Goal: Task Accomplishment & Management: Use online tool/utility

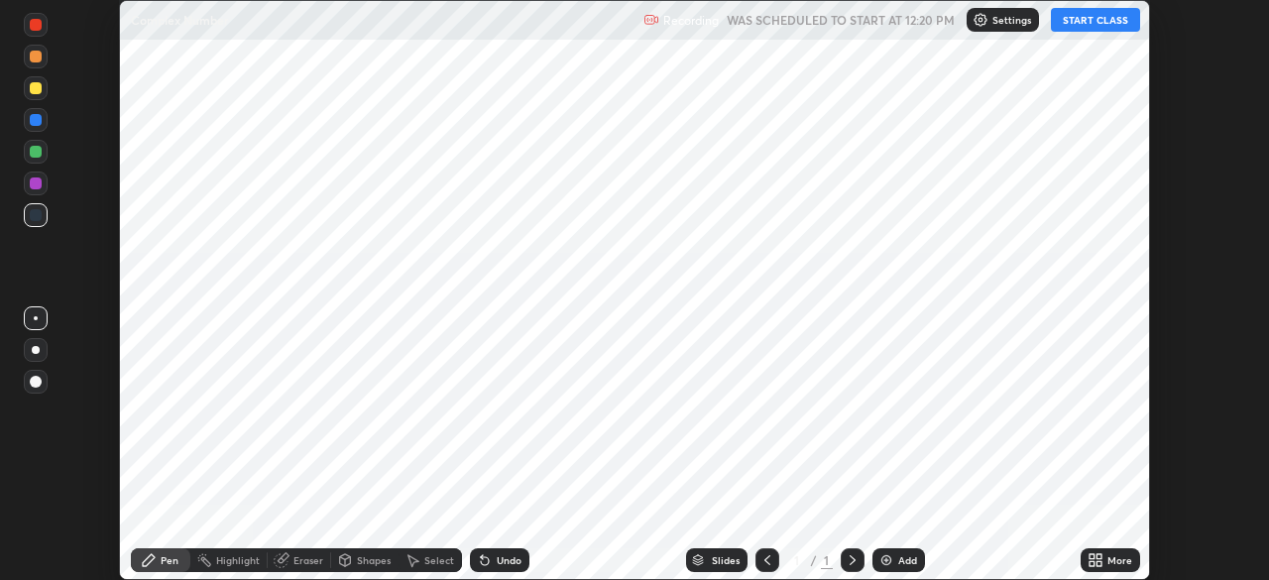
scroll to position [580, 1269]
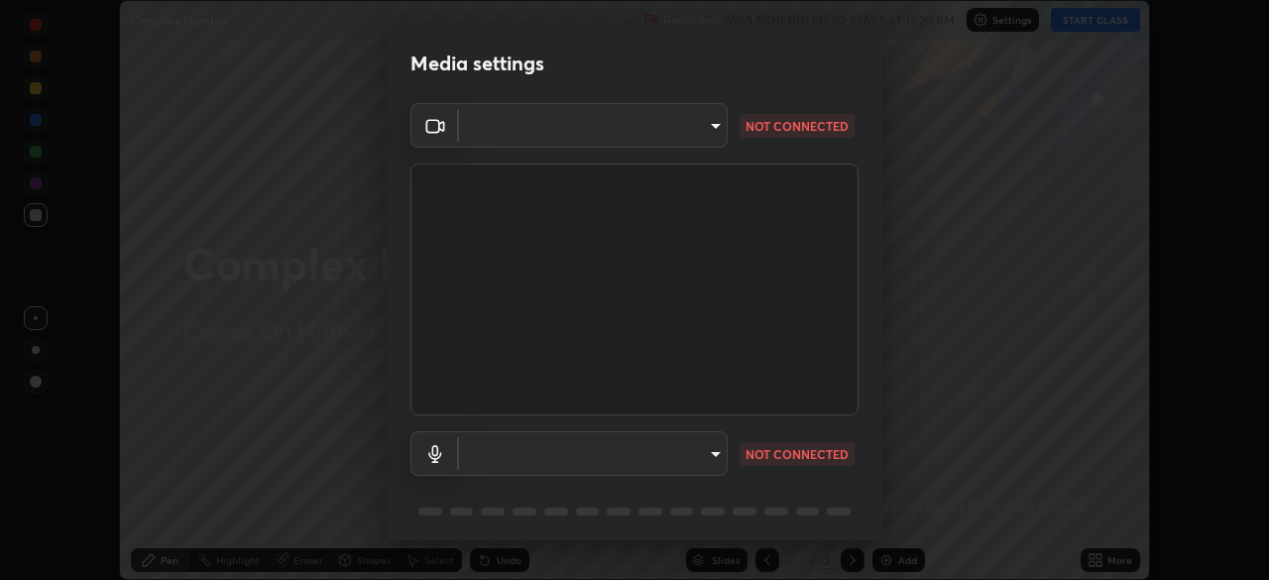
type input "fd1e0e9fb6796a04ad4a99ead98f311cbd7020853df89eb6f401102021a4f159"
type input "default"
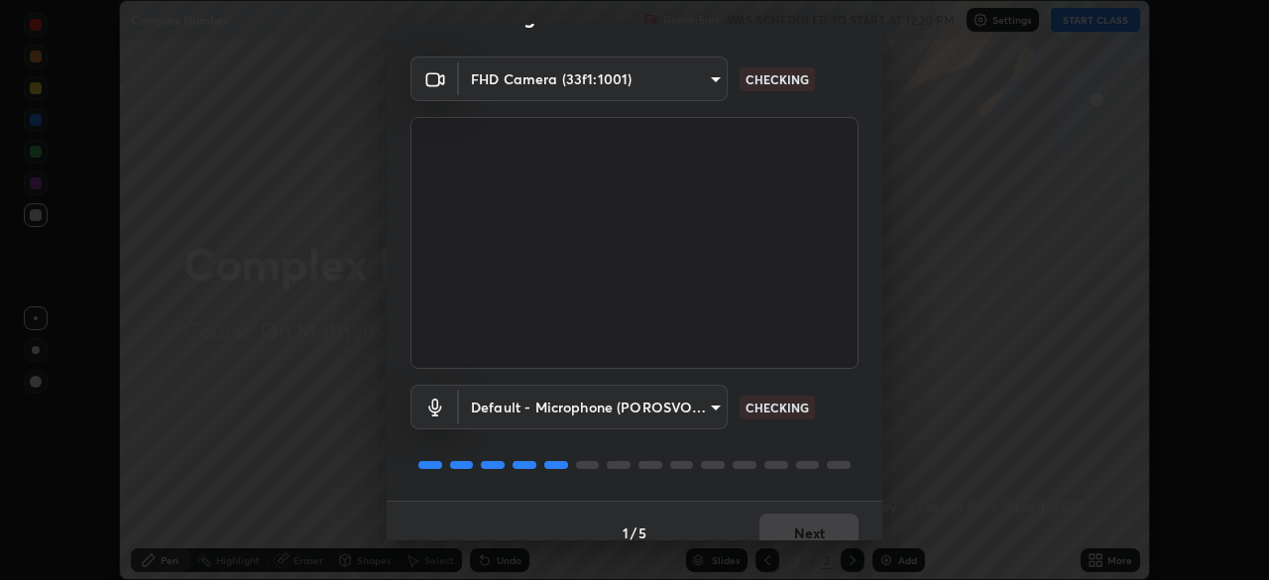
scroll to position [70, 0]
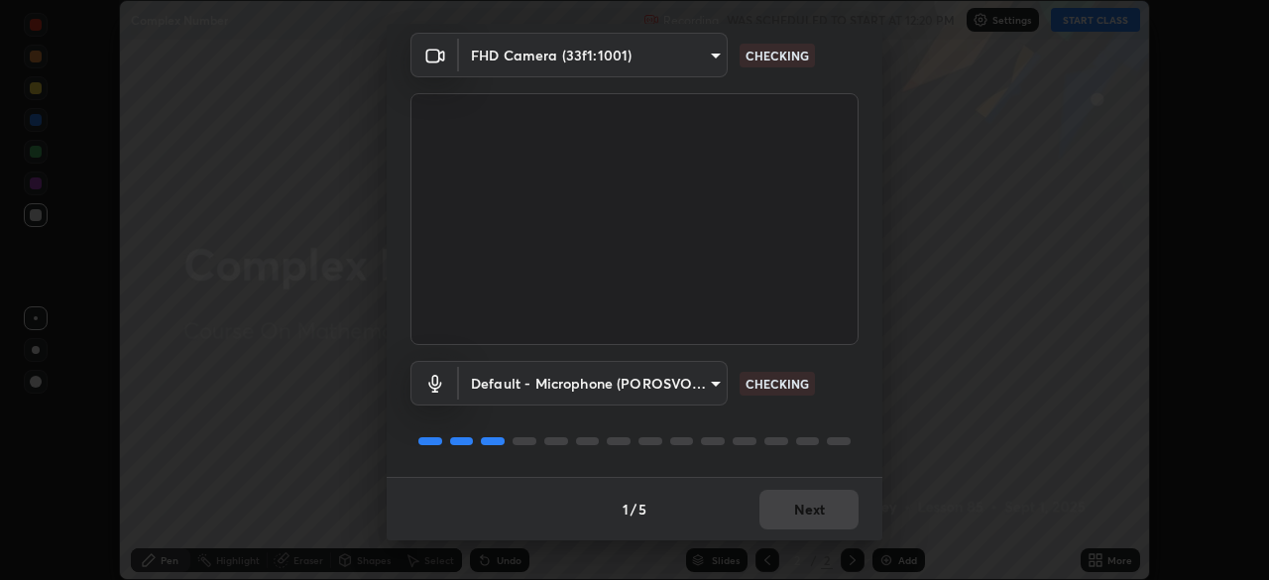
click at [807, 508] on div "1 / 5 Next" at bounding box center [635, 508] width 496 height 63
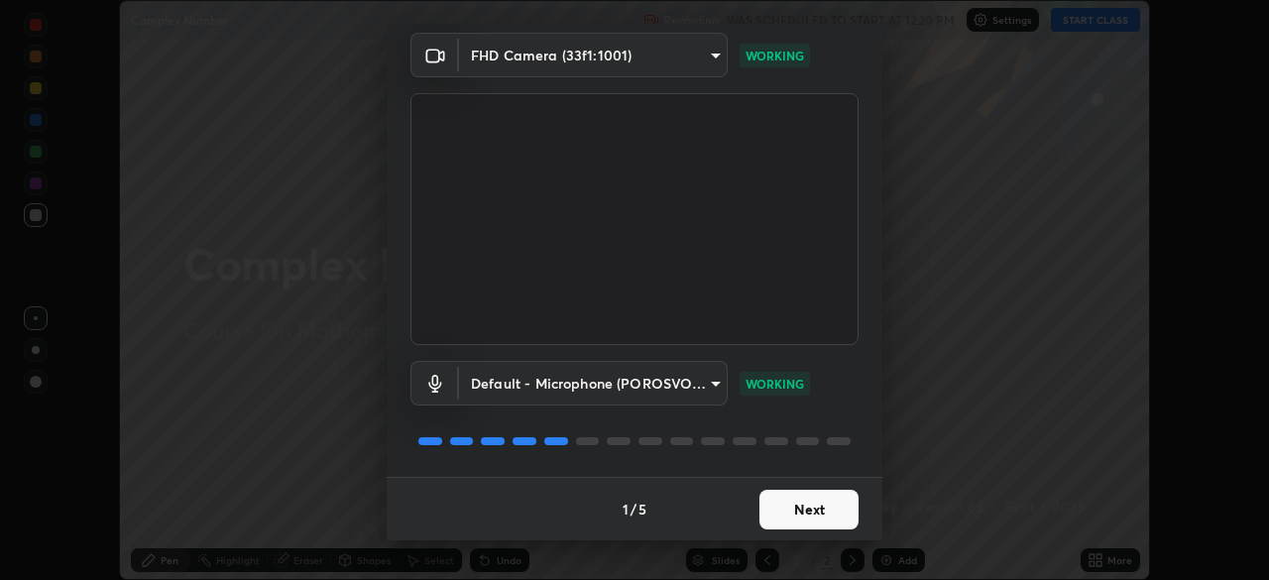
click at [800, 512] on button "Next" at bounding box center [808, 510] width 99 height 40
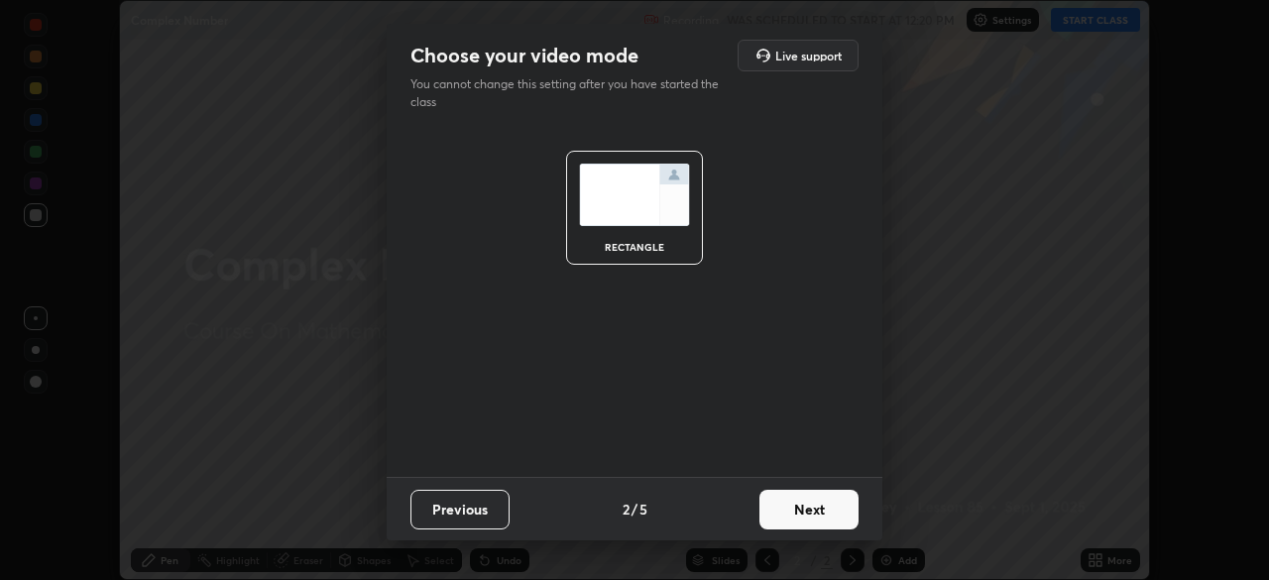
scroll to position [0, 0]
click at [799, 513] on button "Next" at bounding box center [808, 510] width 99 height 40
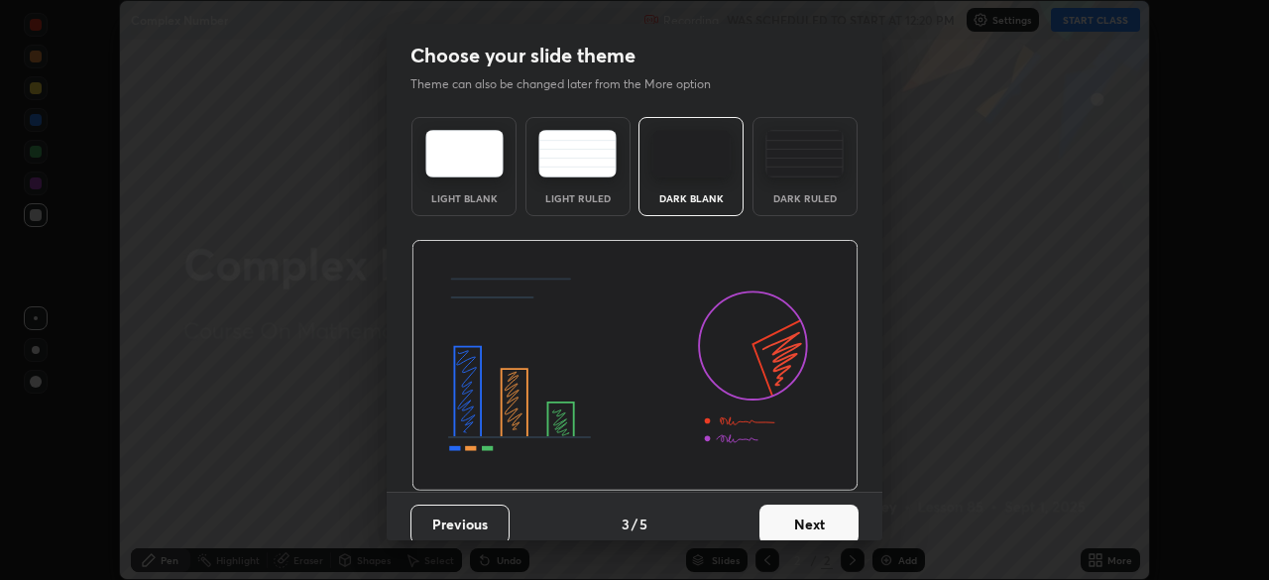
click at [798, 518] on button "Next" at bounding box center [808, 525] width 99 height 40
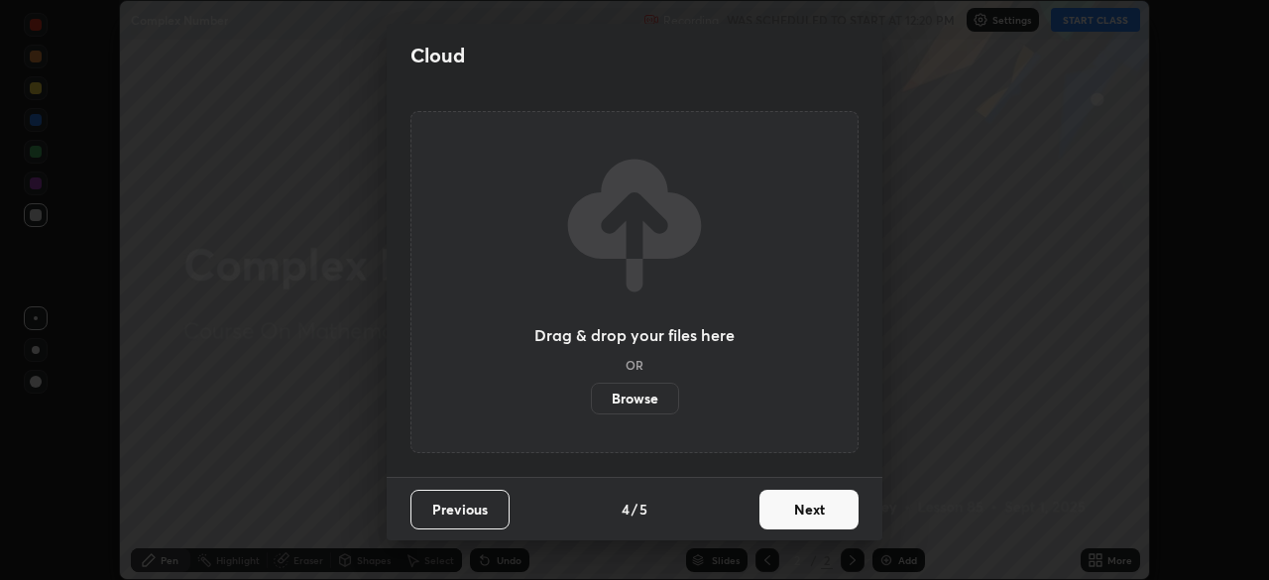
click at [799, 518] on button "Next" at bounding box center [808, 510] width 99 height 40
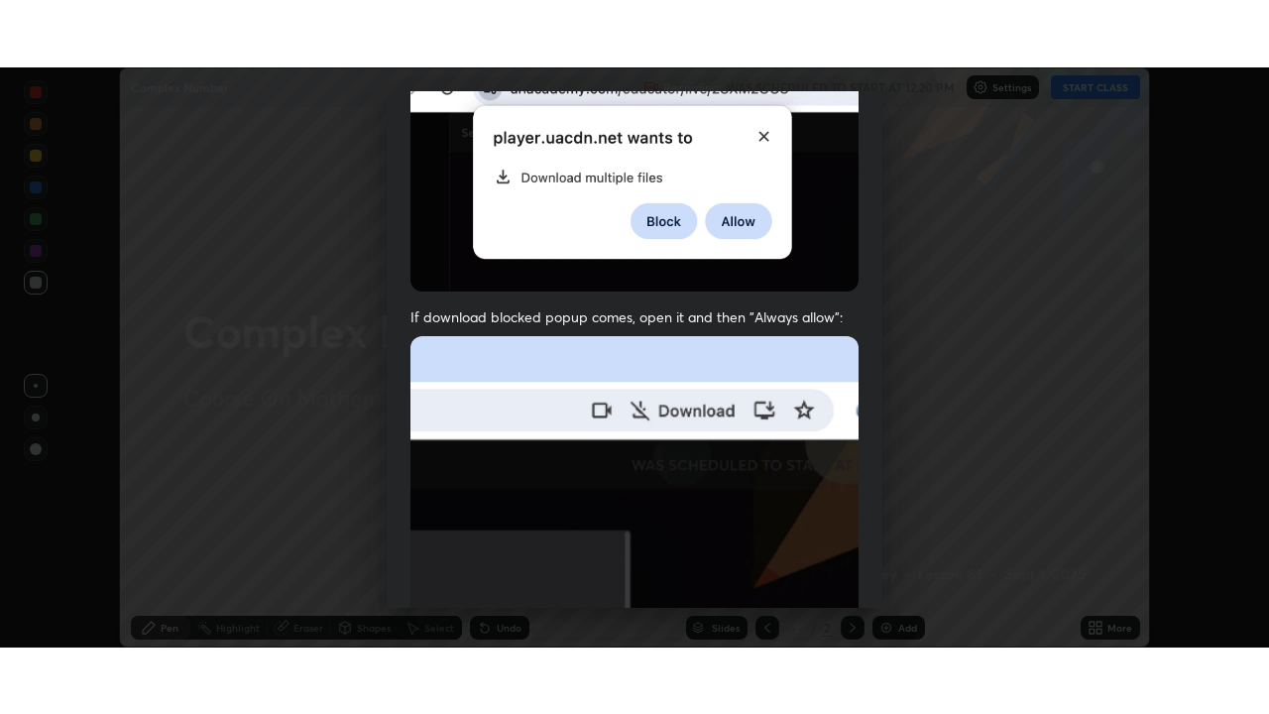
scroll to position [475, 0]
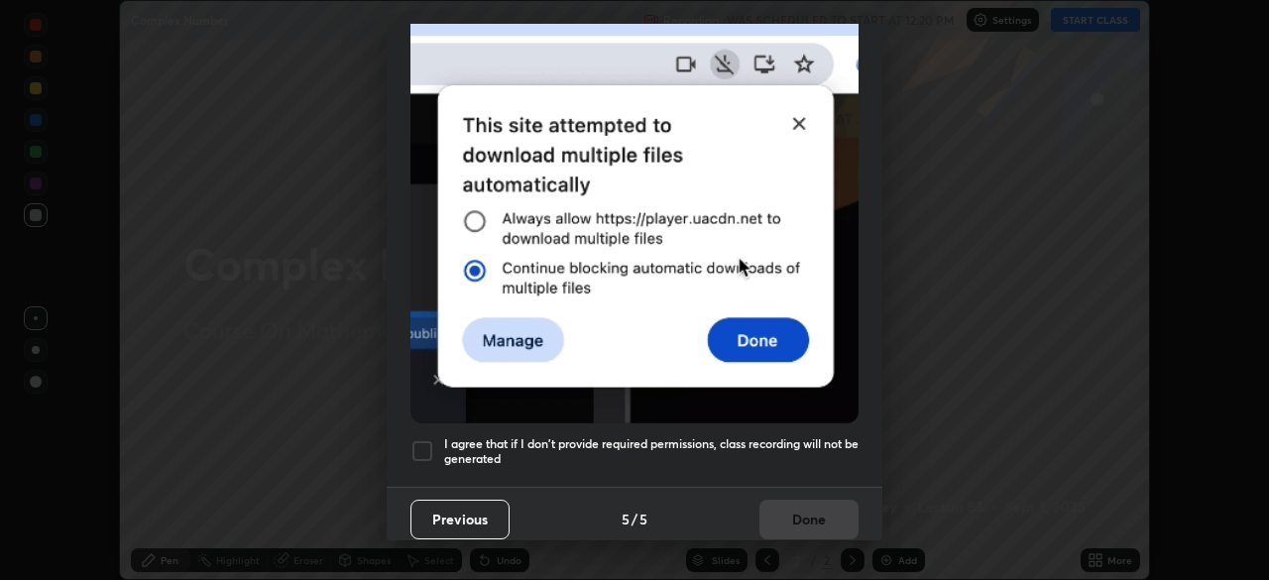
click at [424, 439] on div at bounding box center [422, 451] width 24 height 24
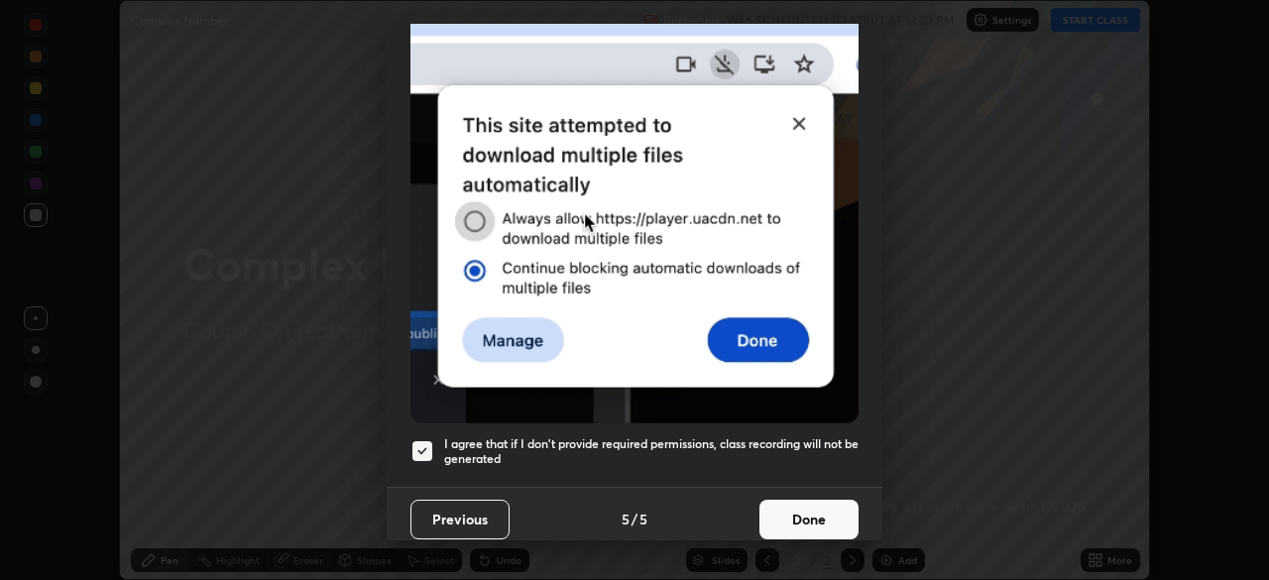
click at [805, 511] on button "Done" at bounding box center [808, 520] width 99 height 40
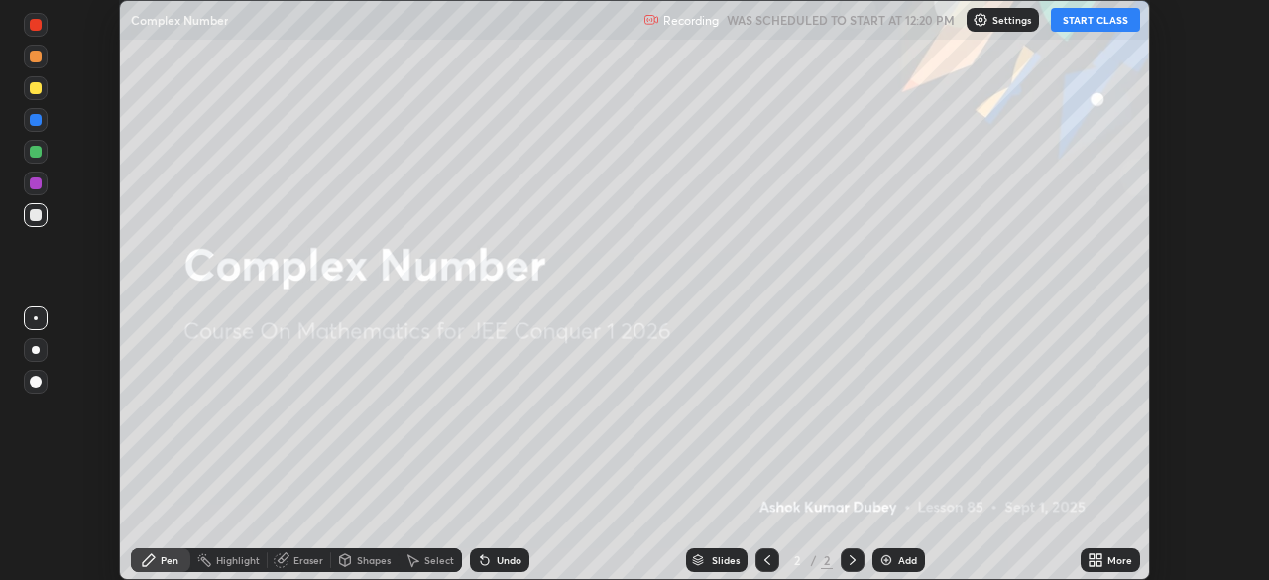
click at [1075, 23] on button "START CLASS" at bounding box center [1095, 20] width 89 height 24
click at [1119, 561] on div "More" at bounding box center [1119, 560] width 25 height 10
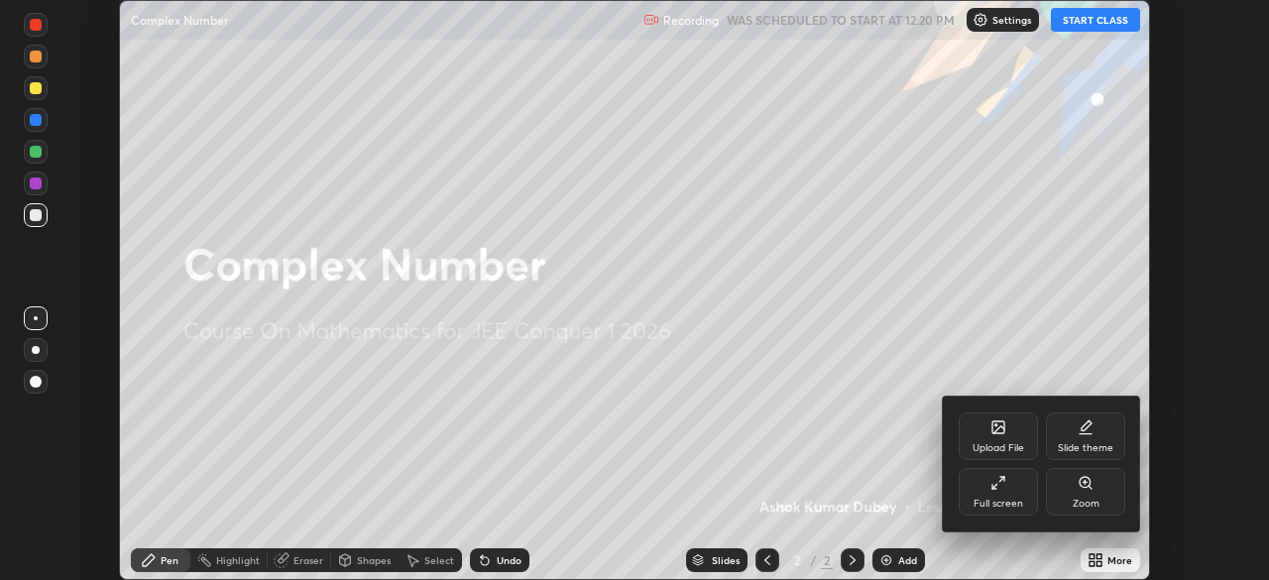
click at [1002, 493] on div "Full screen" at bounding box center [998, 492] width 79 height 48
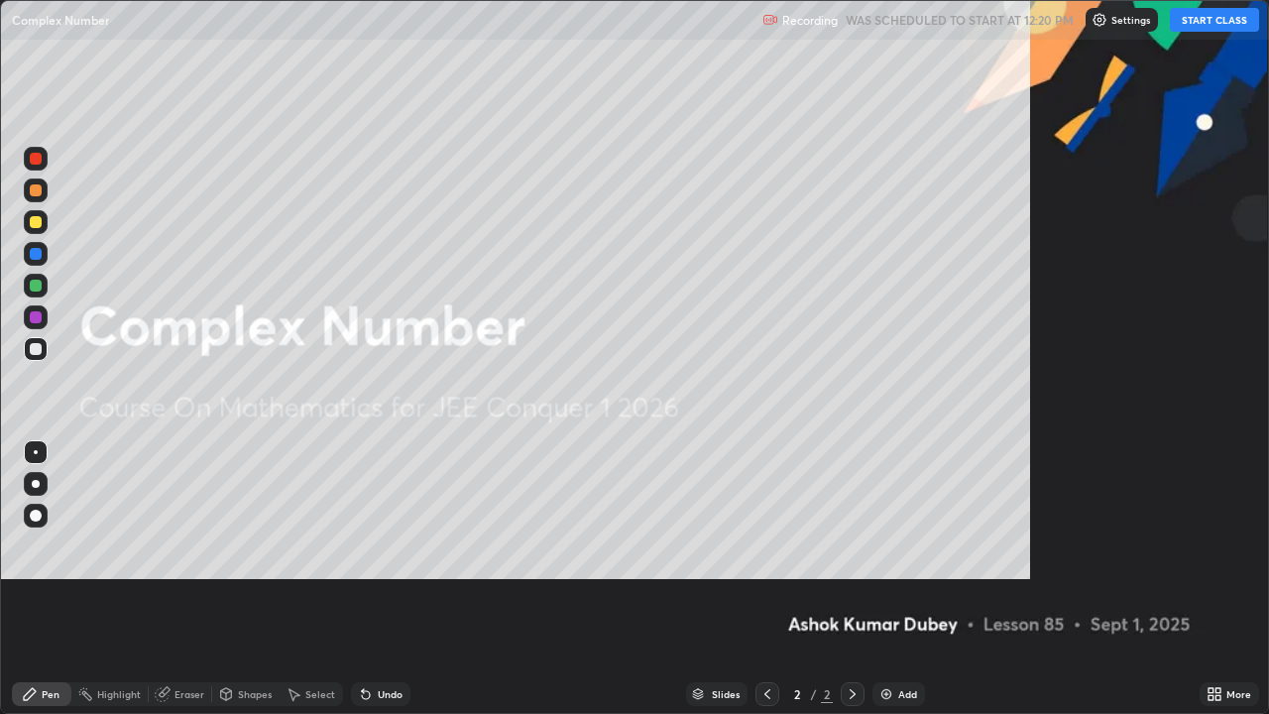
scroll to position [714, 1269]
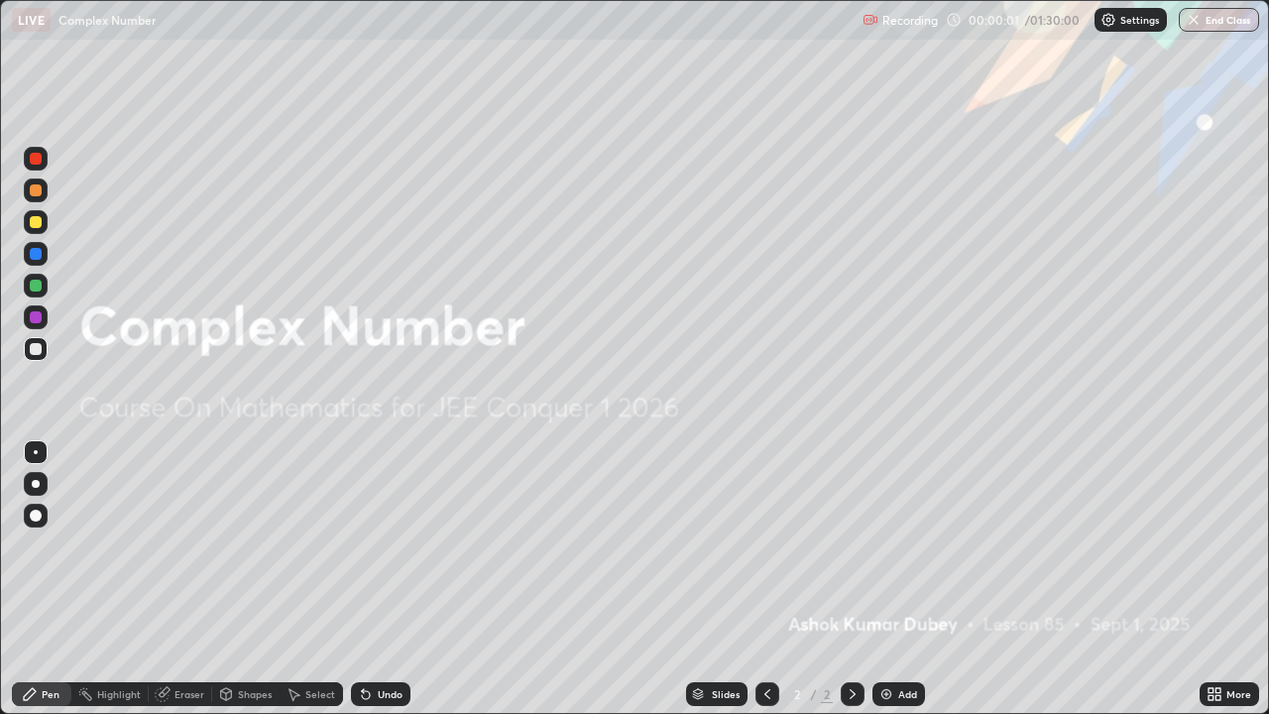
click at [883, 579] on img at bounding box center [886, 694] width 16 height 16
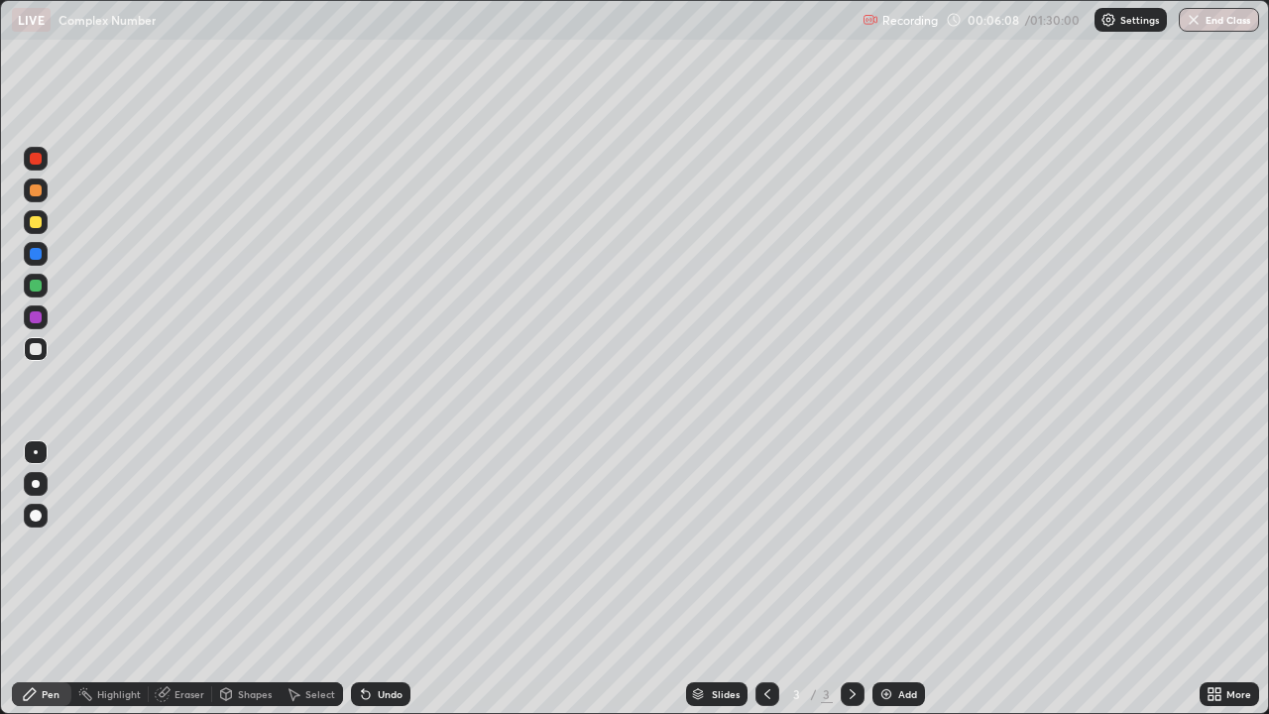
click at [850, 579] on icon at bounding box center [853, 694] width 16 height 16
click at [882, 579] on img at bounding box center [886, 694] width 16 height 16
click at [33, 217] on div at bounding box center [36, 222] width 12 height 12
click at [183, 579] on div "Eraser" at bounding box center [189, 694] width 30 height 10
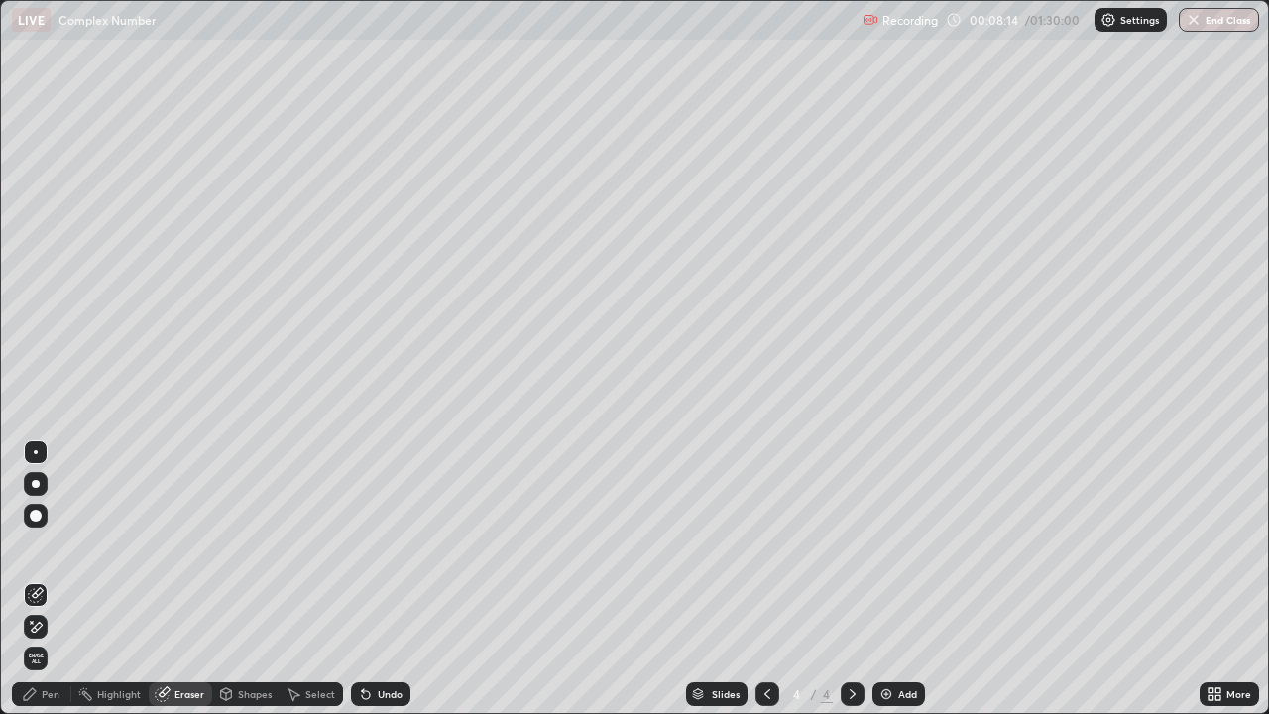
click at [46, 579] on div "Pen" at bounding box center [51, 694] width 18 height 10
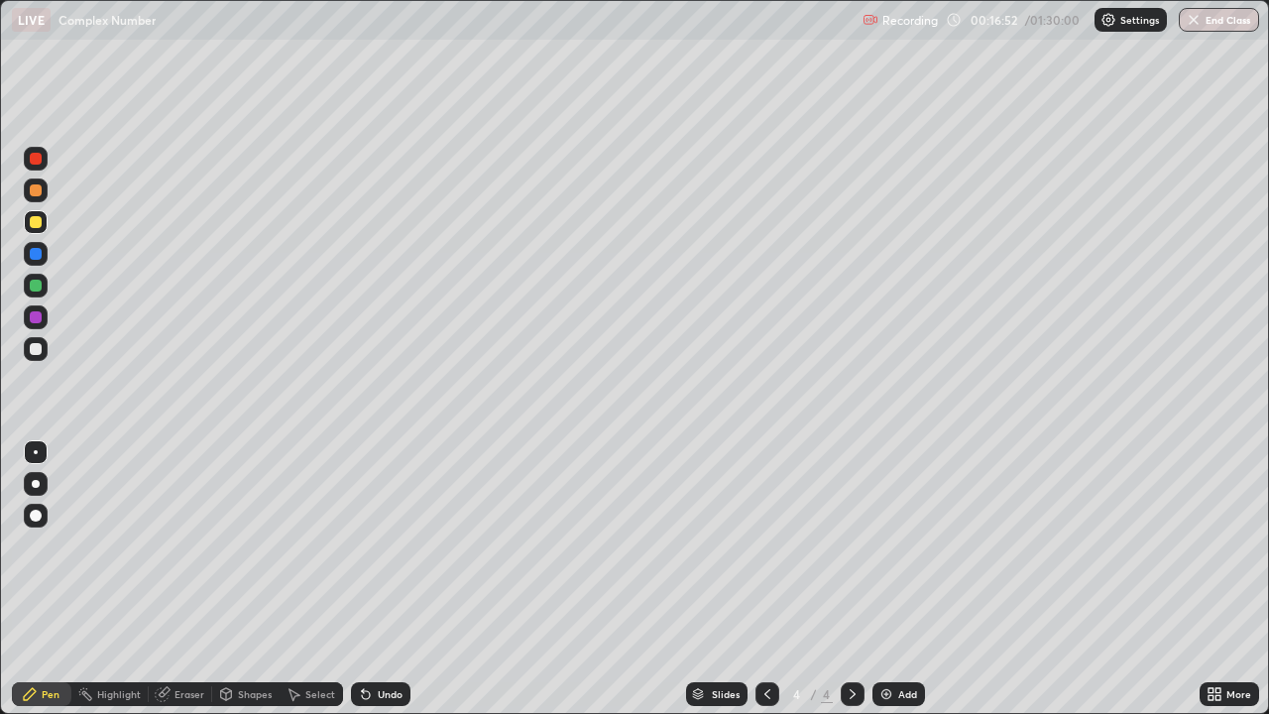
click at [181, 579] on div "Eraser" at bounding box center [180, 694] width 63 height 24
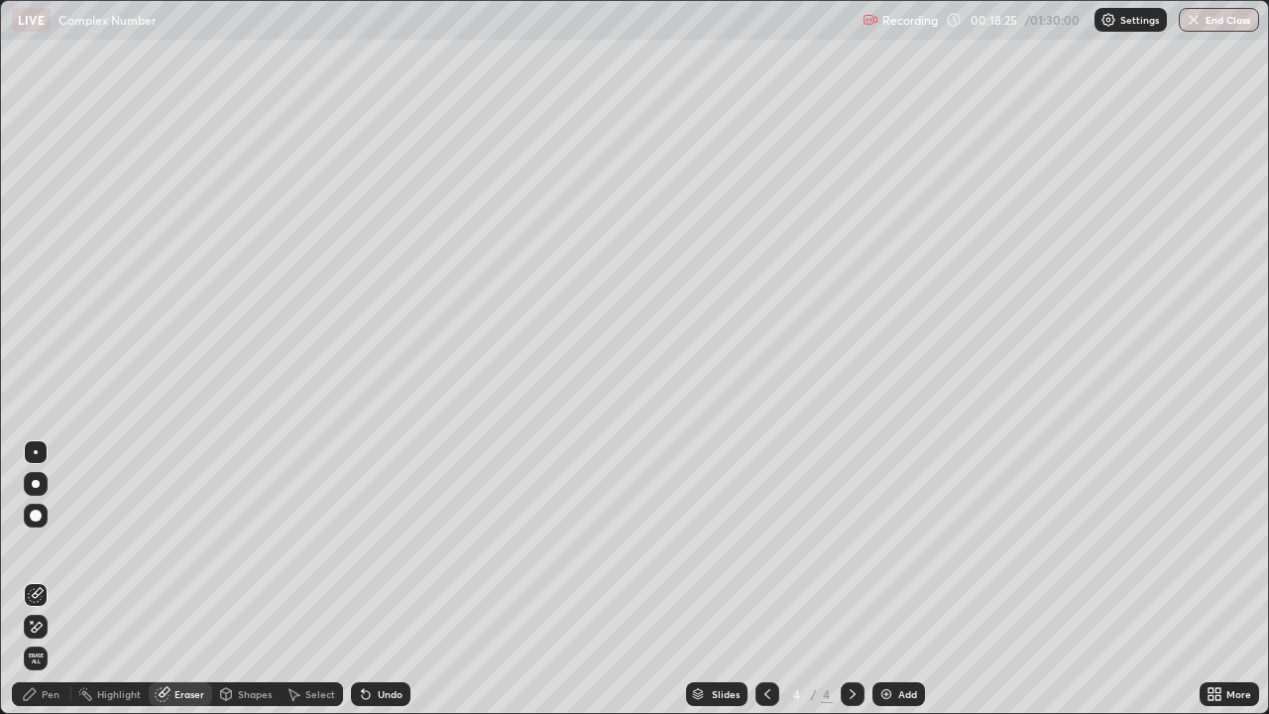
click at [45, 579] on div "Pen" at bounding box center [51, 694] width 18 height 10
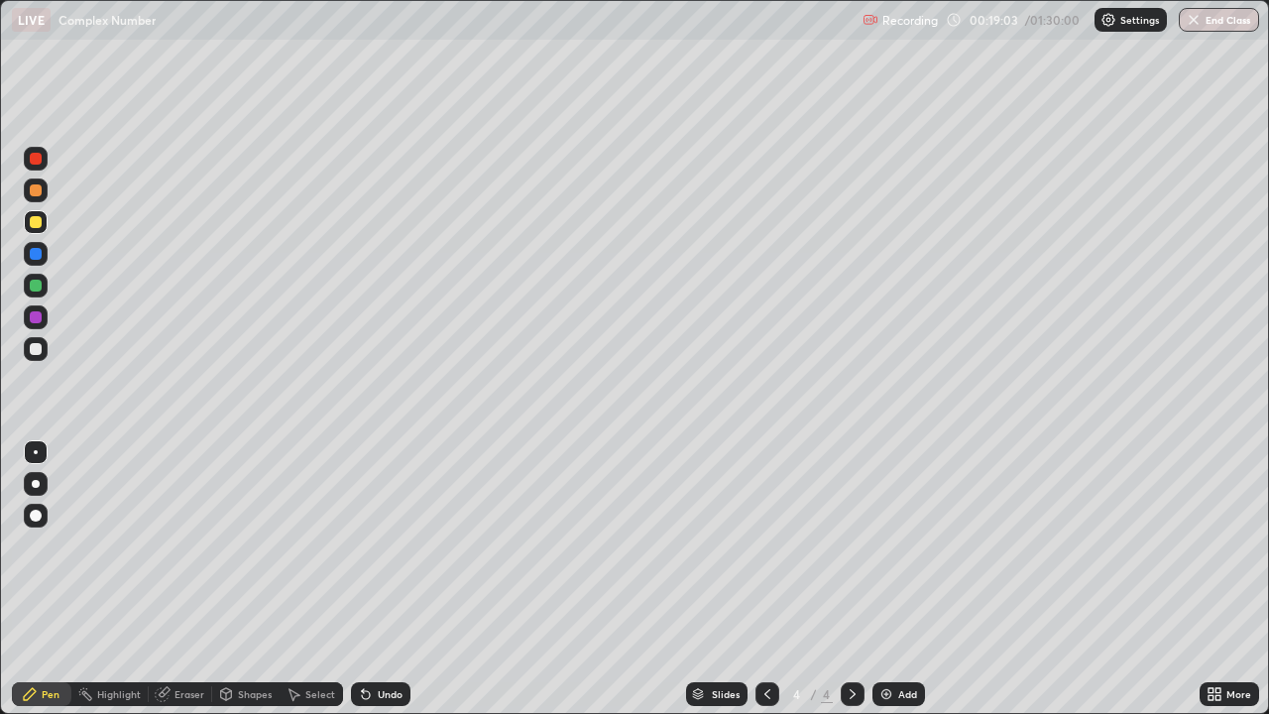
click at [183, 579] on div "Eraser" at bounding box center [189, 694] width 30 height 10
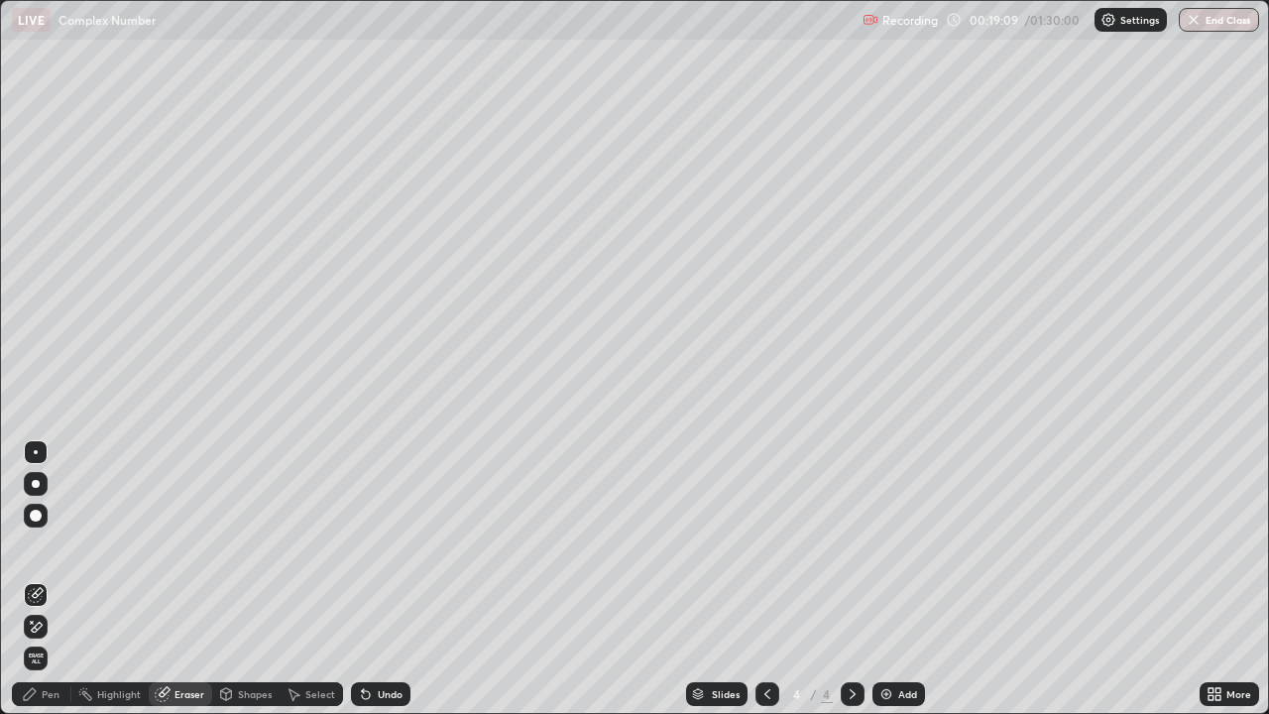
click at [40, 579] on div "Pen" at bounding box center [41, 694] width 59 height 24
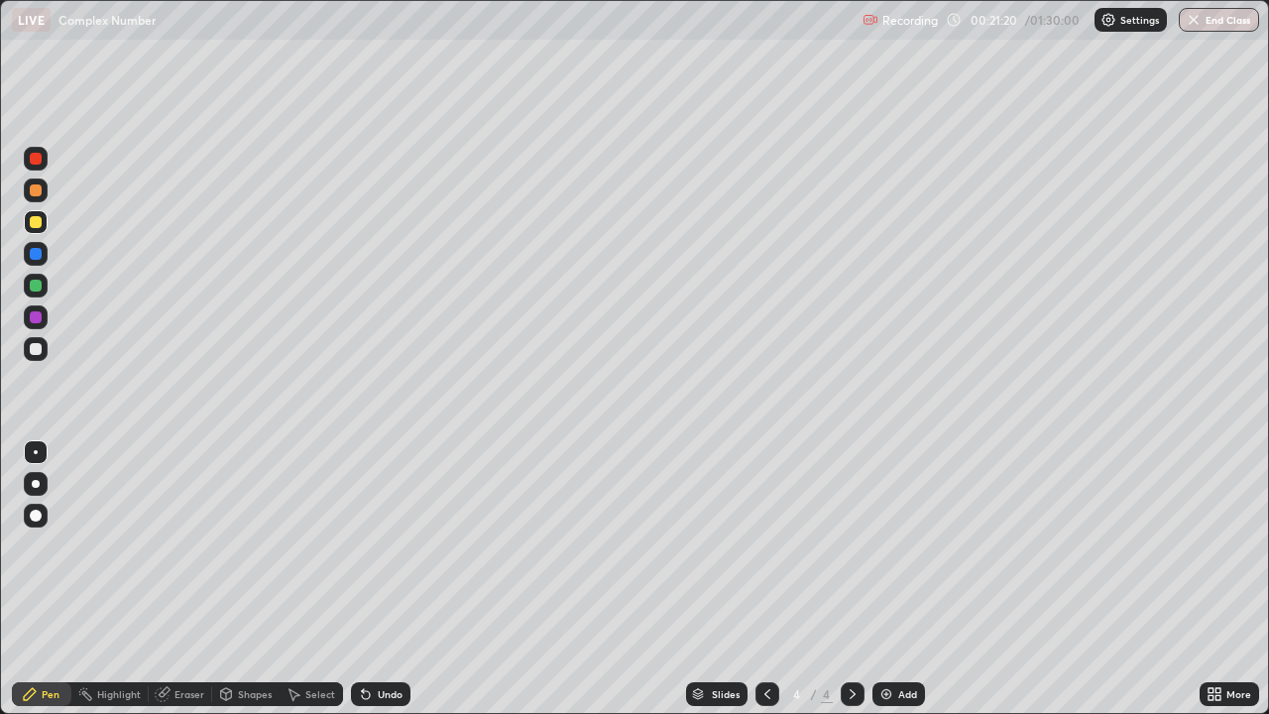
click at [849, 579] on icon at bounding box center [853, 694] width 16 height 16
click at [878, 579] on img at bounding box center [886, 694] width 16 height 16
click at [189, 579] on div "Eraser" at bounding box center [189, 694] width 30 height 10
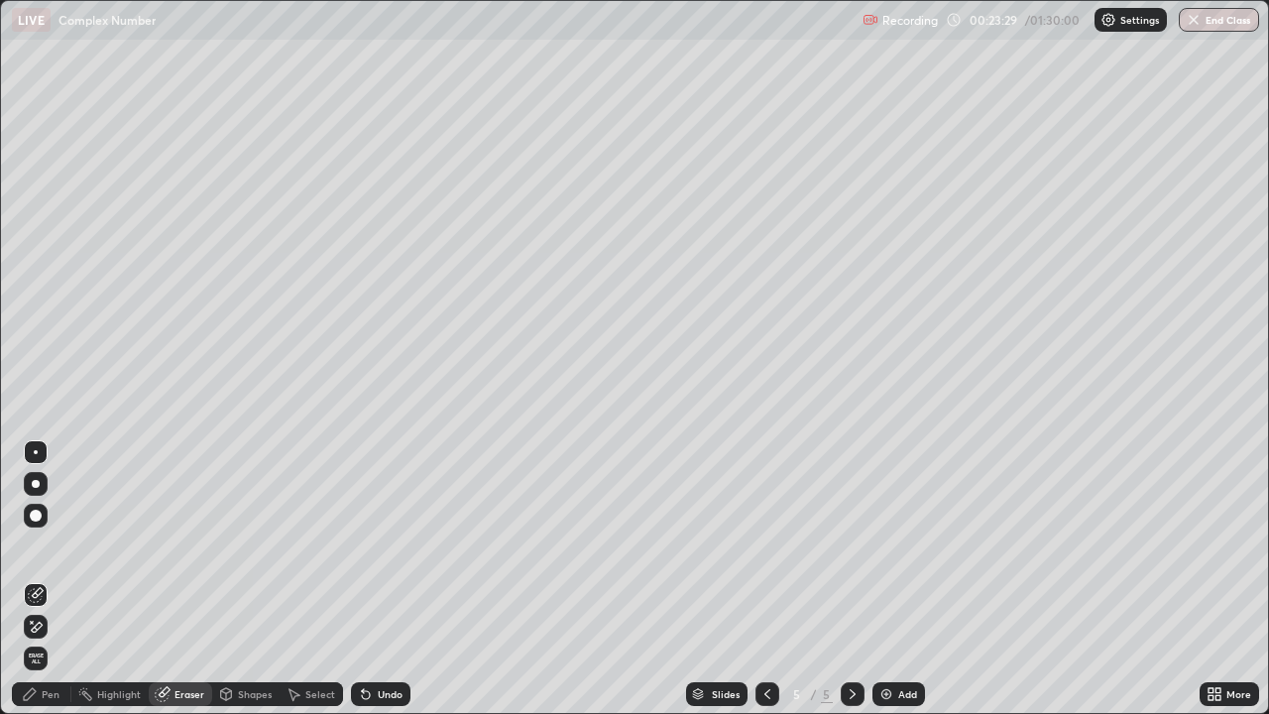
click at [54, 579] on div "Pen" at bounding box center [51, 694] width 18 height 10
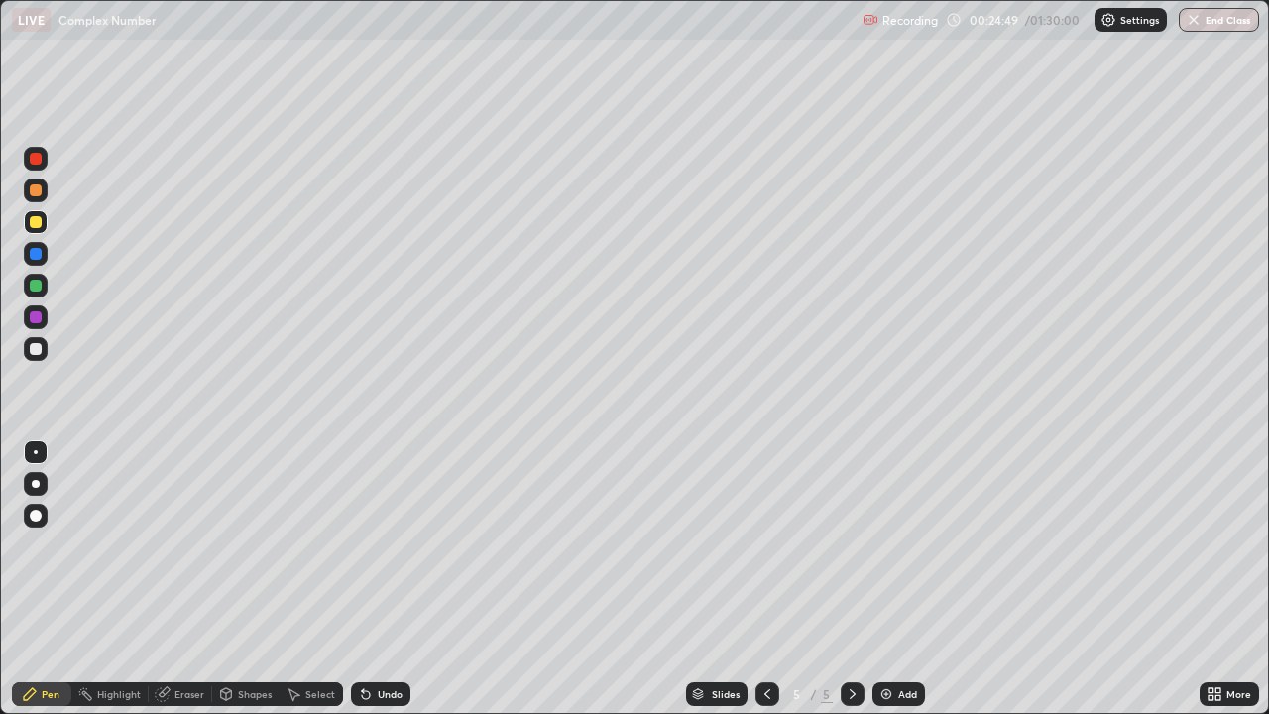
click at [398, 579] on div "Undo" at bounding box center [376, 694] width 67 height 40
click at [851, 579] on icon at bounding box center [853, 694] width 16 height 16
click at [886, 579] on img at bounding box center [886, 694] width 16 height 16
click at [183, 579] on div "Eraser" at bounding box center [189, 694] width 30 height 10
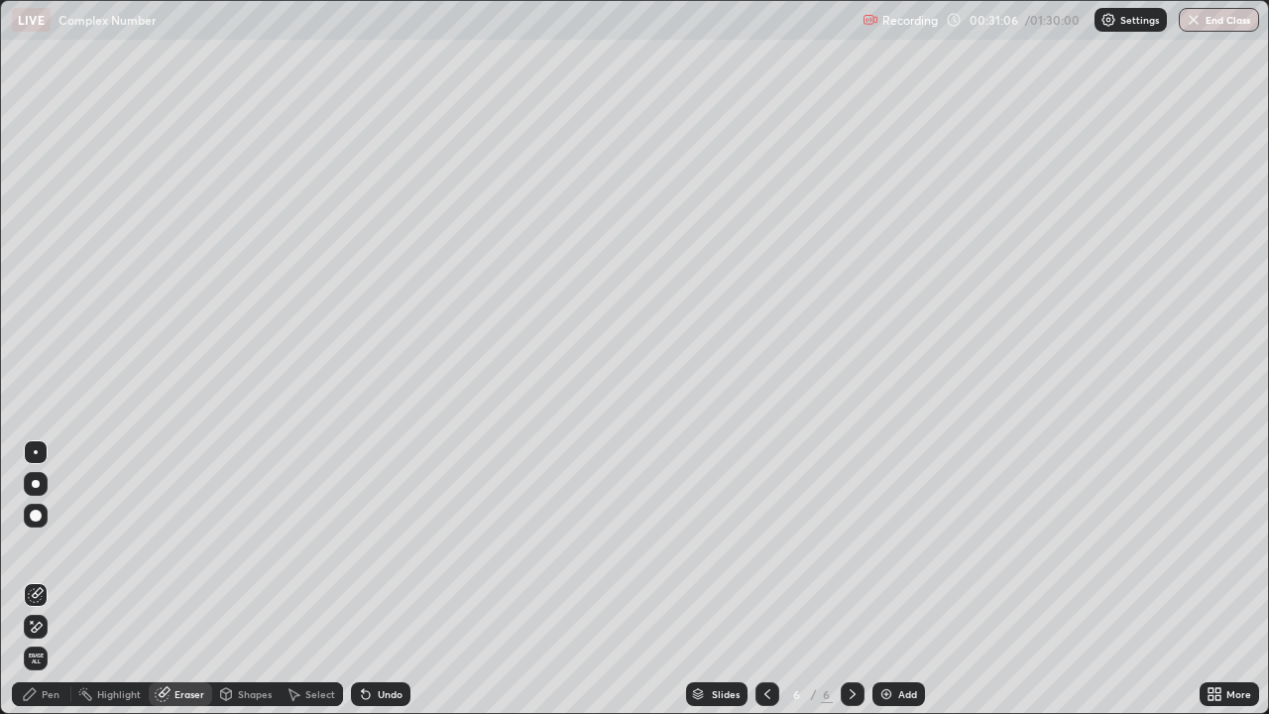
click at [50, 579] on div "Pen" at bounding box center [51, 694] width 18 height 10
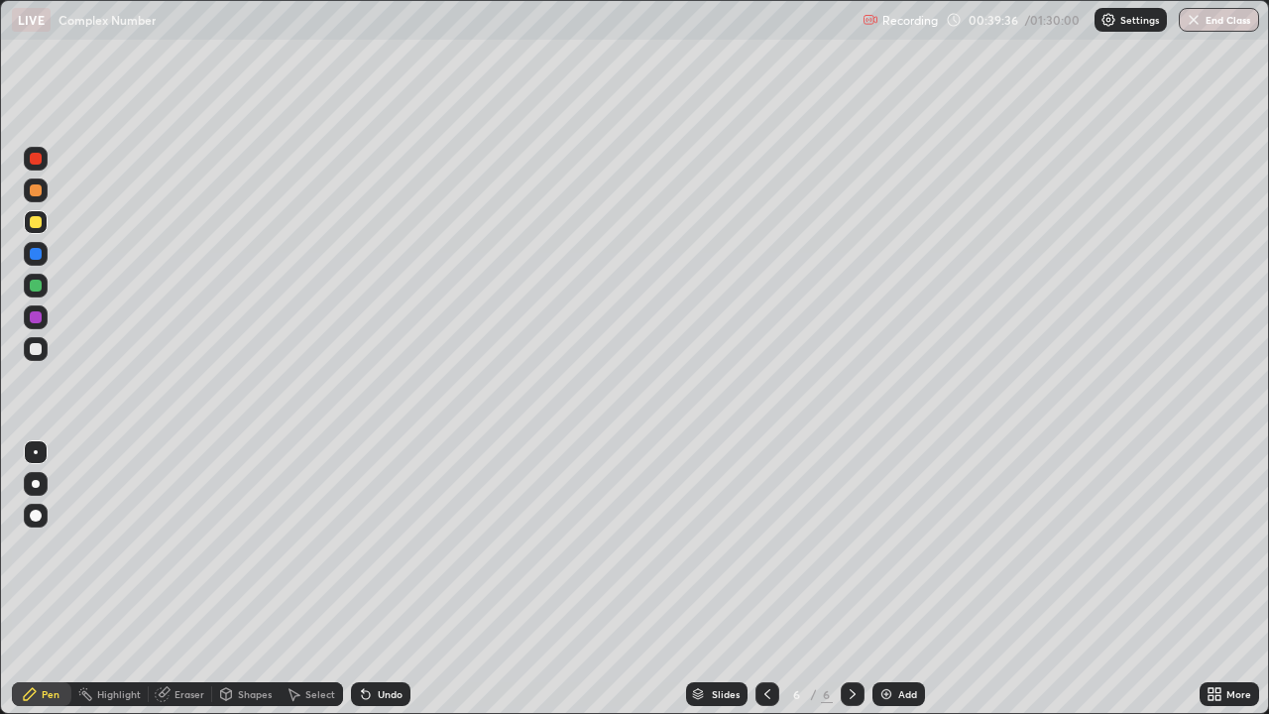
click at [853, 579] on icon at bounding box center [853, 694] width 16 height 16
click at [885, 579] on img at bounding box center [886, 694] width 16 height 16
click at [852, 579] on icon at bounding box center [853, 694] width 6 height 10
click at [887, 579] on img at bounding box center [886, 694] width 16 height 16
click at [853, 579] on icon at bounding box center [853, 694] width 16 height 16
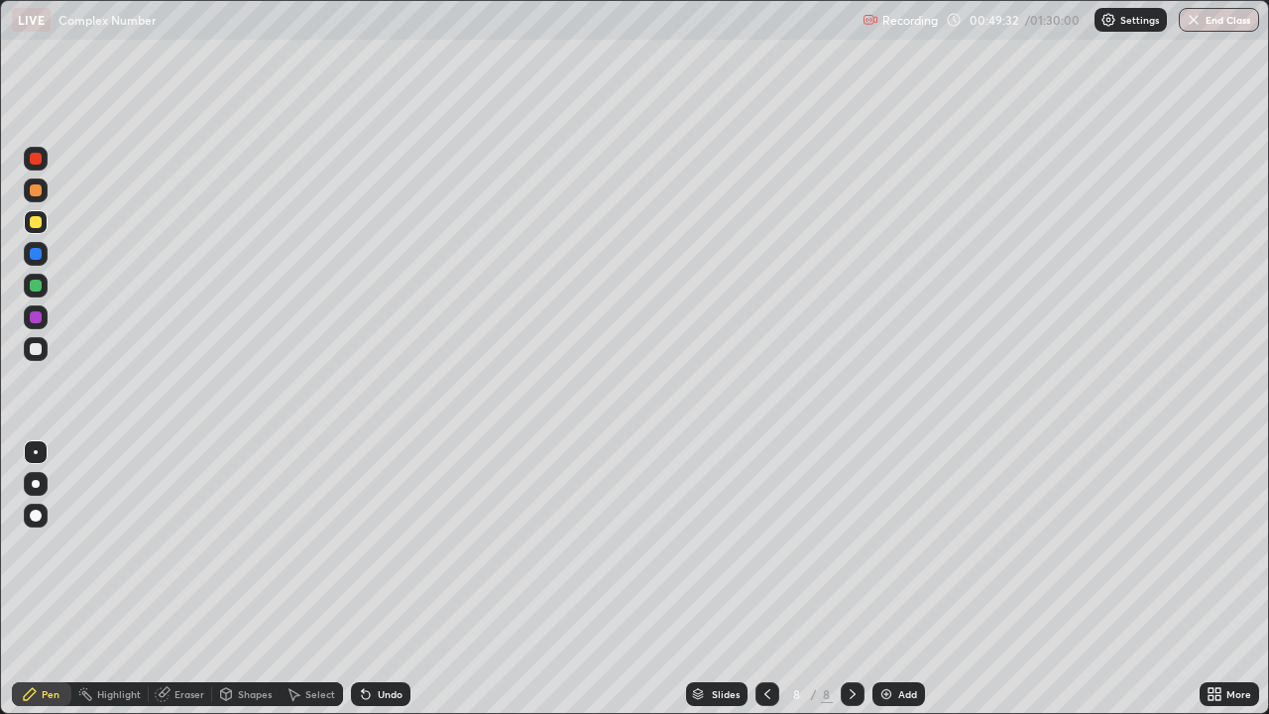
click at [881, 579] on img at bounding box center [886, 694] width 16 height 16
click at [48, 579] on div "Pen" at bounding box center [51, 694] width 18 height 10
click at [50, 579] on div "Pen" at bounding box center [51, 694] width 18 height 10
click at [37, 158] on div at bounding box center [36, 159] width 12 height 12
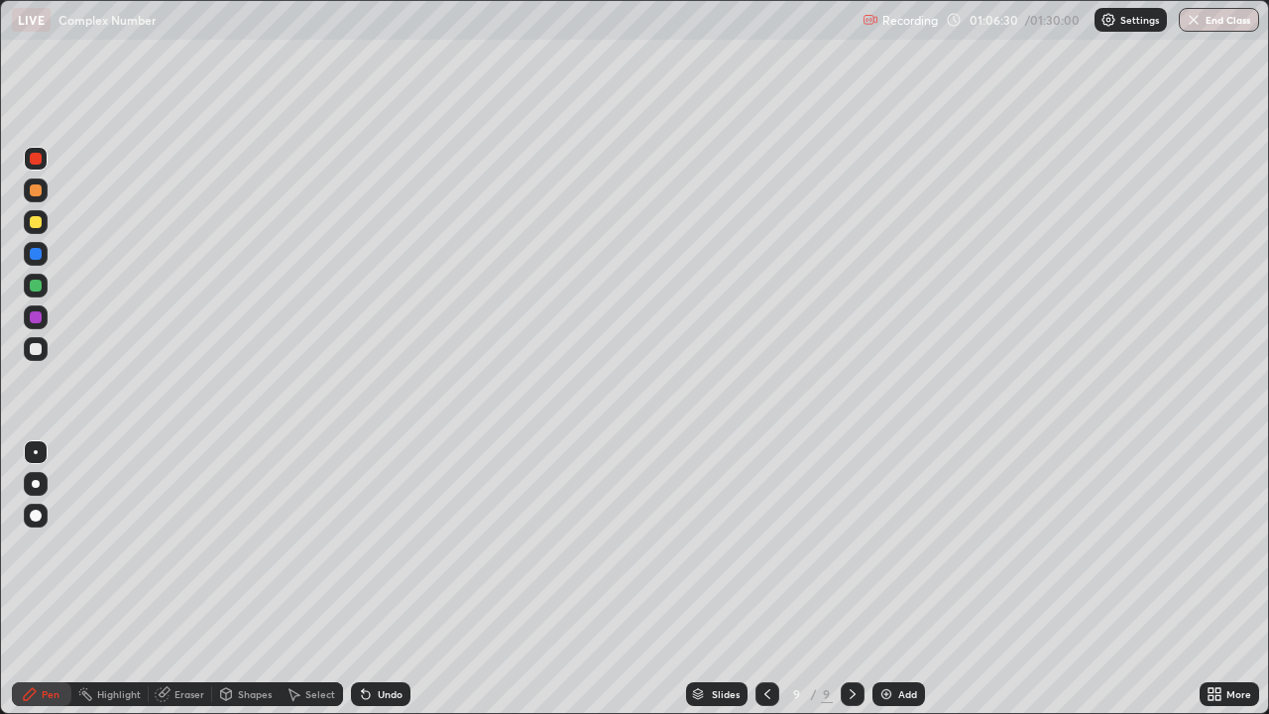
click at [186, 579] on div "Eraser" at bounding box center [189, 694] width 30 height 10
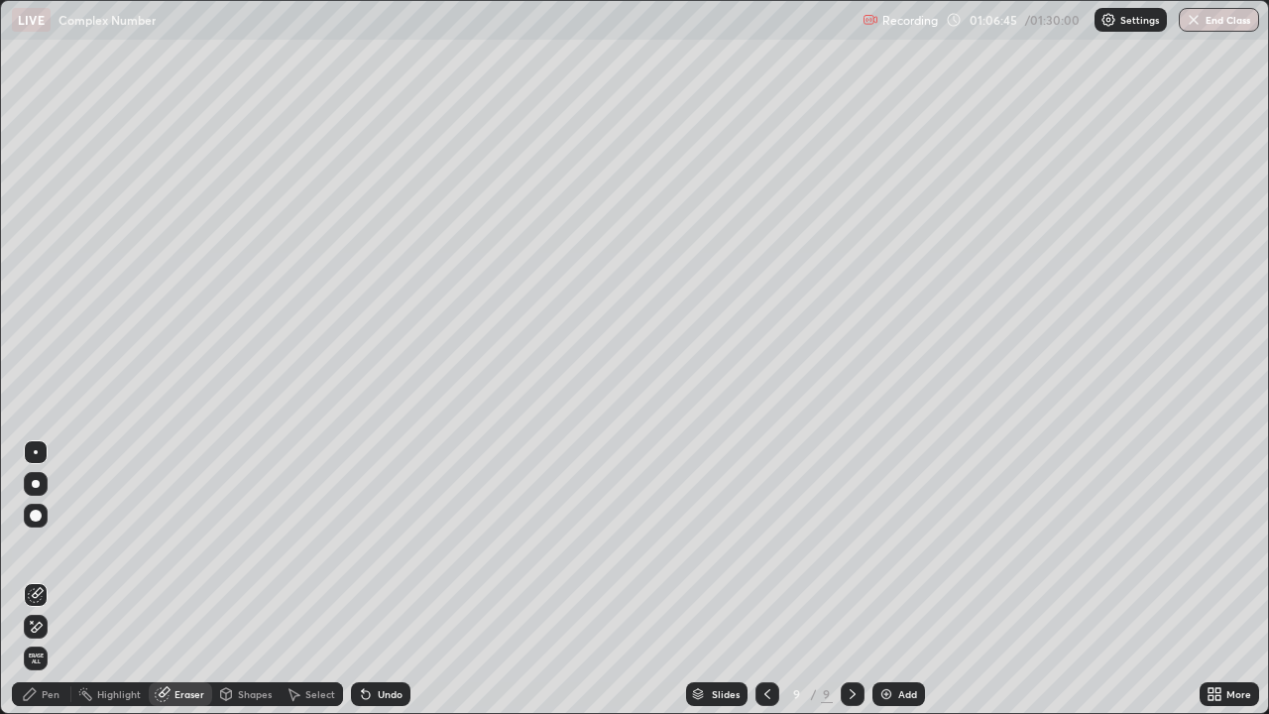
click at [58, 579] on div "Pen" at bounding box center [51, 694] width 18 height 10
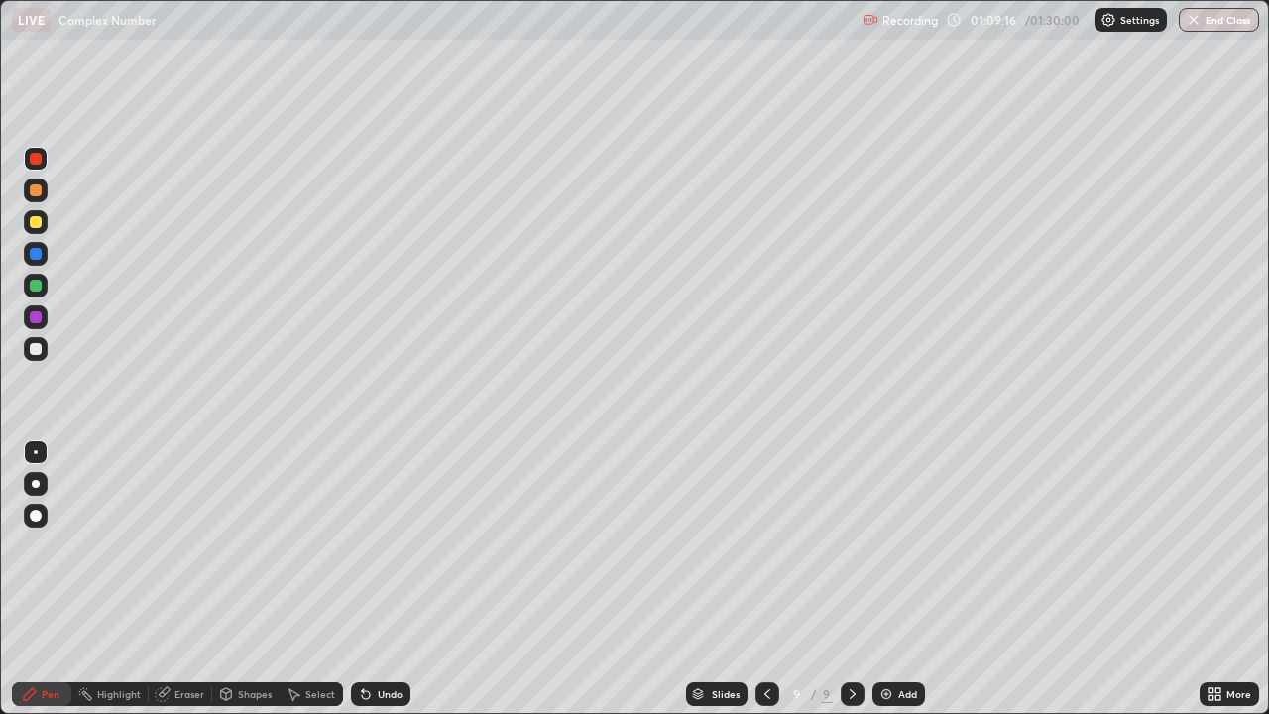
click at [851, 579] on icon at bounding box center [853, 694] width 16 height 16
click at [885, 579] on img at bounding box center [886, 694] width 16 height 16
click at [764, 579] on icon at bounding box center [766, 694] width 16 height 16
click at [851, 579] on div at bounding box center [853, 694] width 24 height 24
click at [761, 579] on icon at bounding box center [766, 694] width 16 height 16
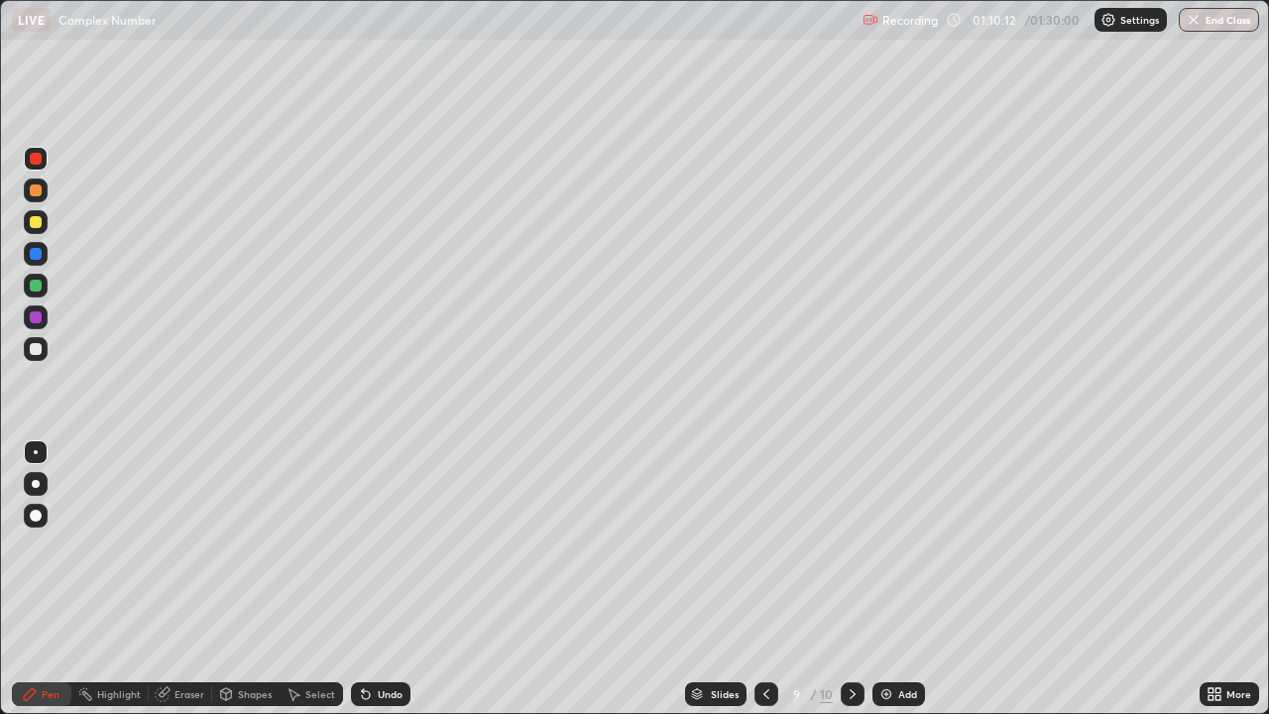
click at [851, 579] on icon at bounding box center [853, 694] width 16 height 16
click at [762, 579] on icon at bounding box center [766, 694] width 16 height 16
click at [851, 579] on icon at bounding box center [853, 694] width 16 height 16
click at [764, 579] on icon at bounding box center [766, 694] width 16 height 16
click at [851, 579] on icon at bounding box center [853, 694] width 16 height 16
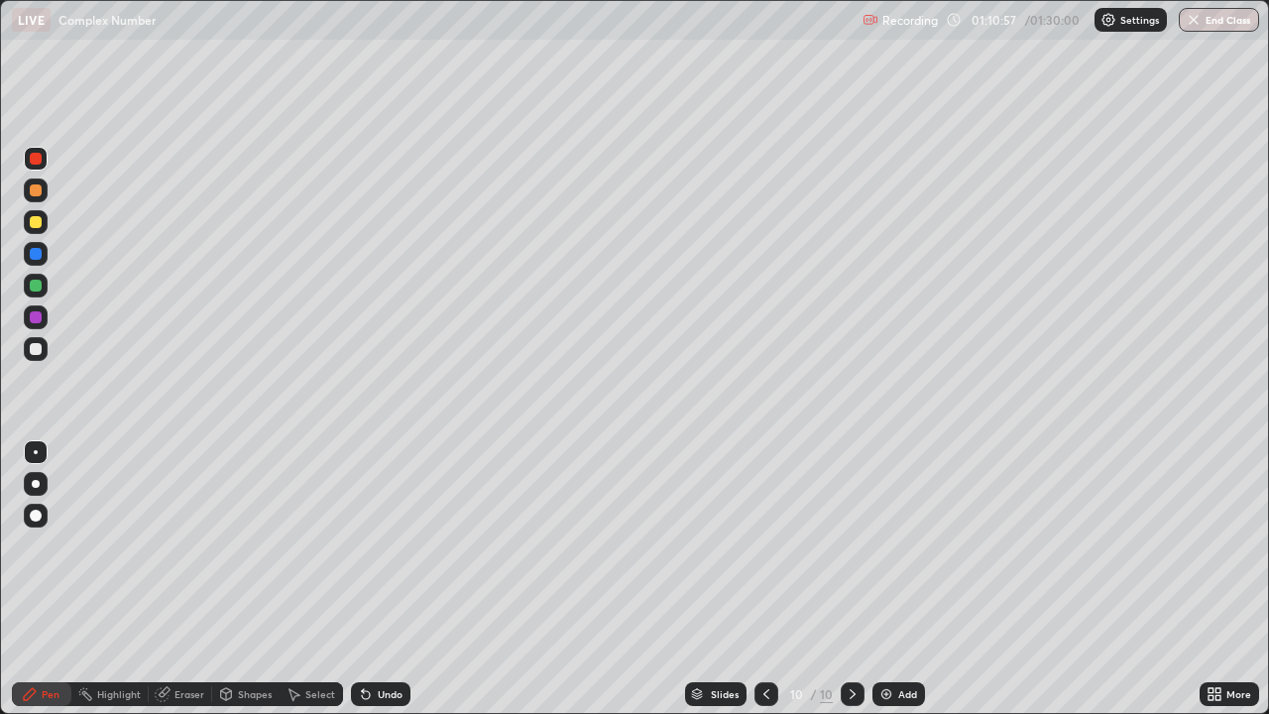
click at [764, 579] on icon at bounding box center [766, 694] width 16 height 16
click at [853, 579] on icon at bounding box center [853, 694] width 6 height 10
click at [204, 579] on div "Eraser" at bounding box center [180, 694] width 63 height 40
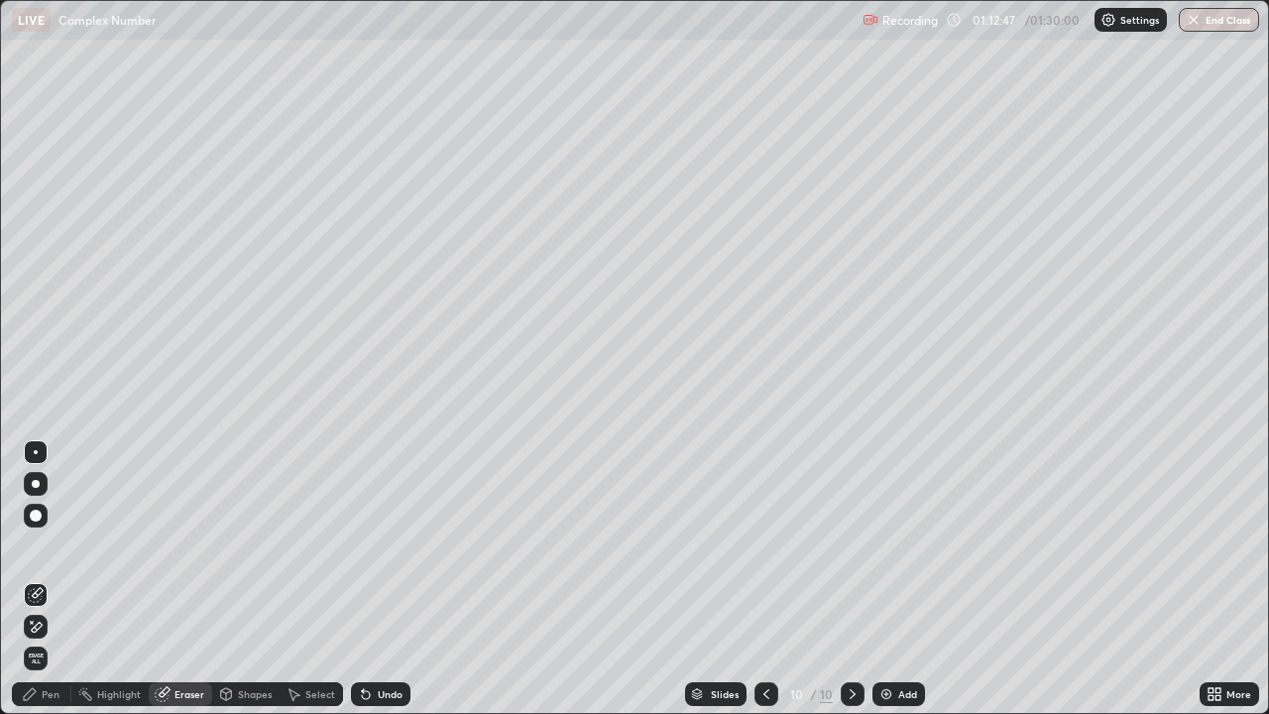
click at [47, 579] on div "Pen" at bounding box center [51, 694] width 18 height 10
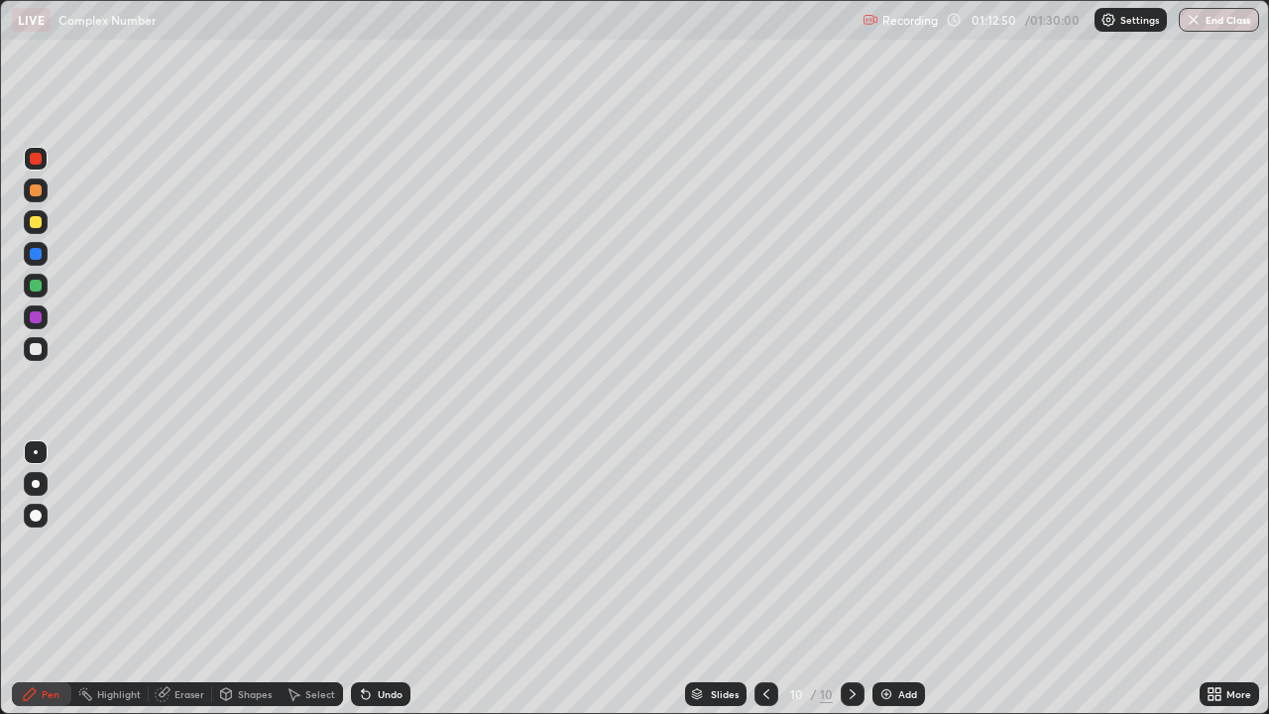
click at [269, 579] on div "Shapes" at bounding box center [245, 694] width 67 height 40
click at [50, 579] on div "Pen" at bounding box center [51, 694] width 18 height 10
click at [186, 579] on div "Eraser" at bounding box center [189, 694] width 30 height 10
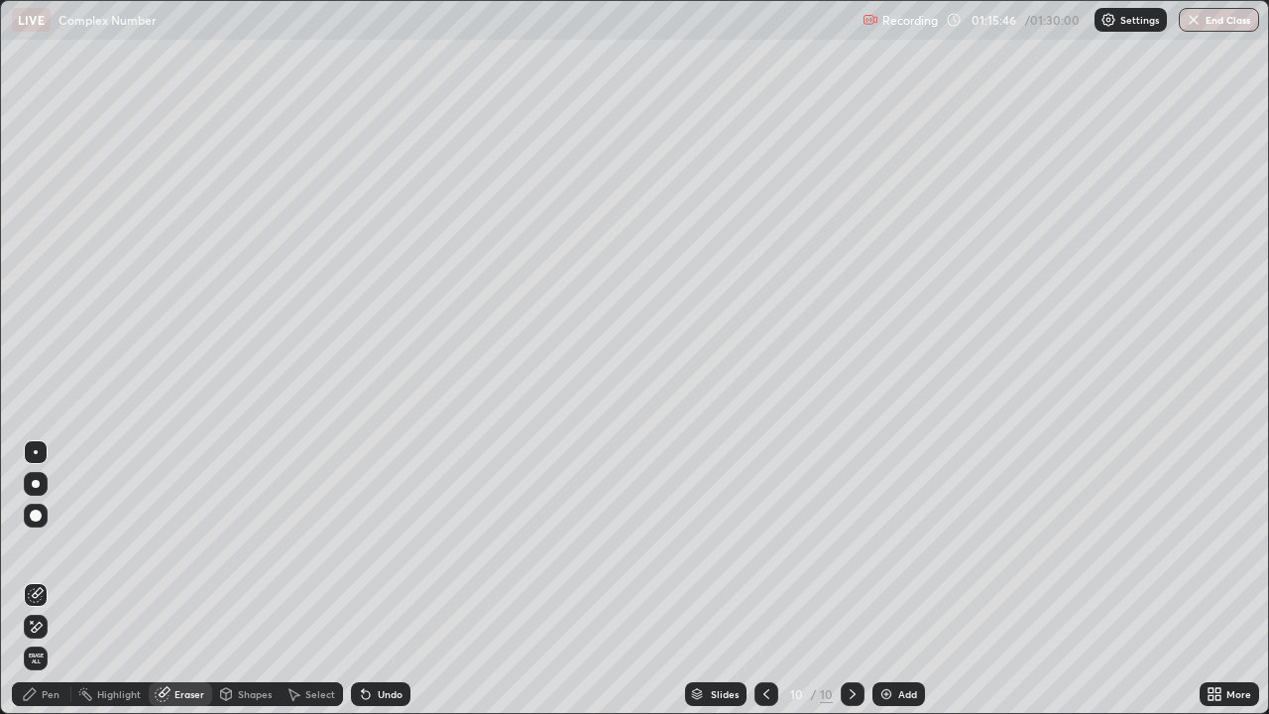
click at [193, 579] on div "Eraser" at bounding box center [189, 694] width 30 height 10
click at [53, 579] on div "Pen" at bounding box center [51, 694] width 18 height 10
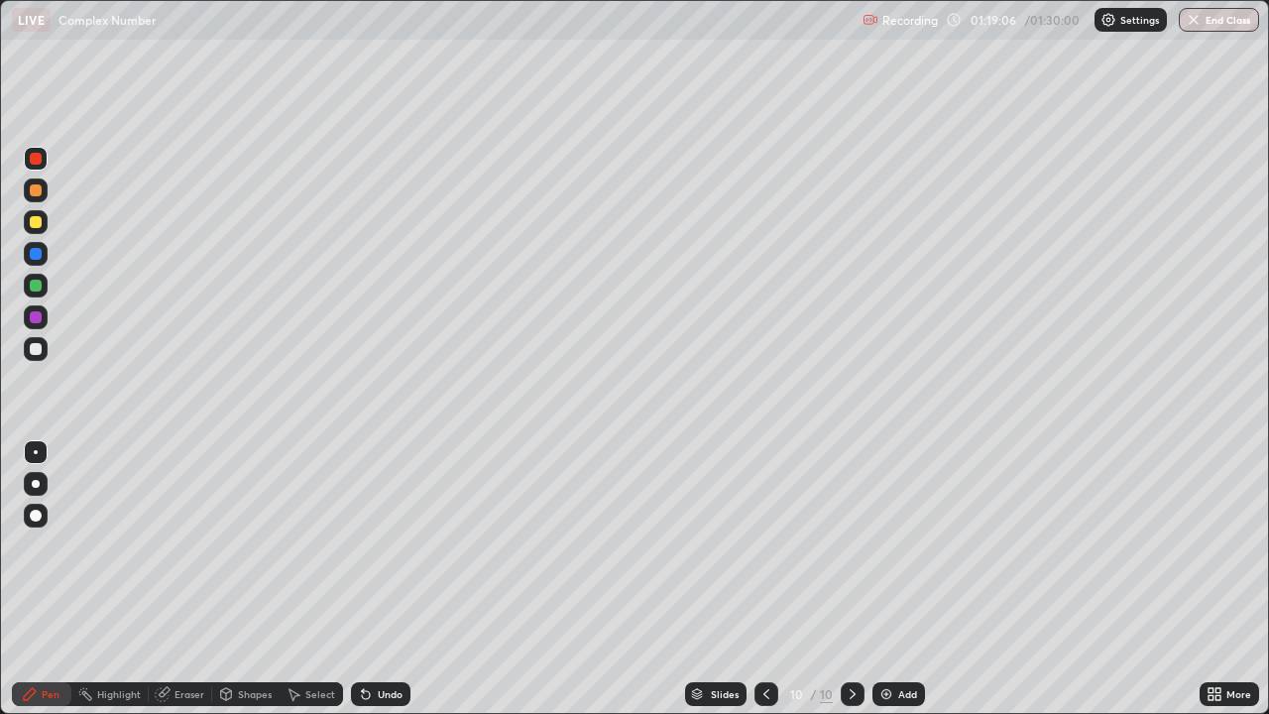
click at [854, 579] on icon at bounding box center [853, 694] width 16 height 16
click at [881, 579] on img at bounding box center [886, 694] width 16 height 16
click at [756, 579] on div at bounding box center [767, 694] width 24 height 40
click at [764, 579] on icon at bounding box center [767, 694] width 6 height 10
click at [48, 579] on div "Pen" at bounding box center [51, 694] width 18 height 10
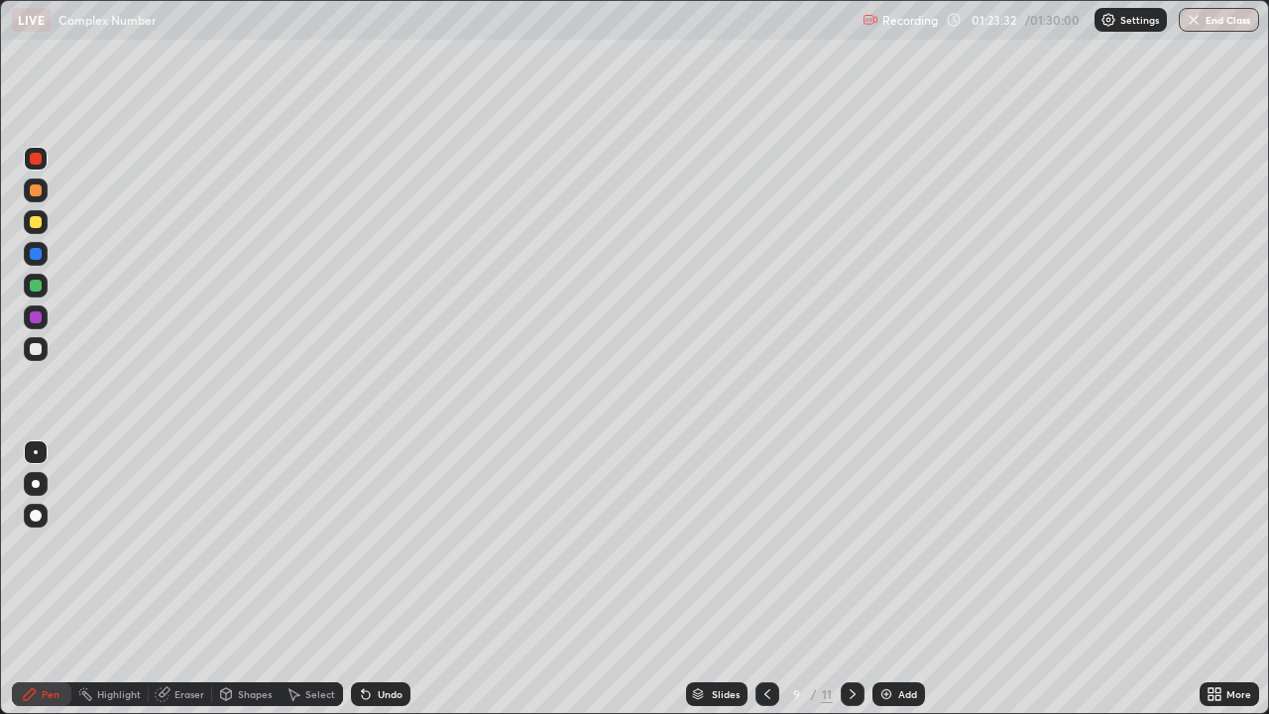
click at [51, 579] on div "Pen" at bounding box center [51, 694] width 18 height 10
click at [46, 579] on div "Pen" at bounding box center [51, 694] width 18 height 10
click at [188, 579] on div "Eraser" at bounding box center [189, 694] width 30 height 10
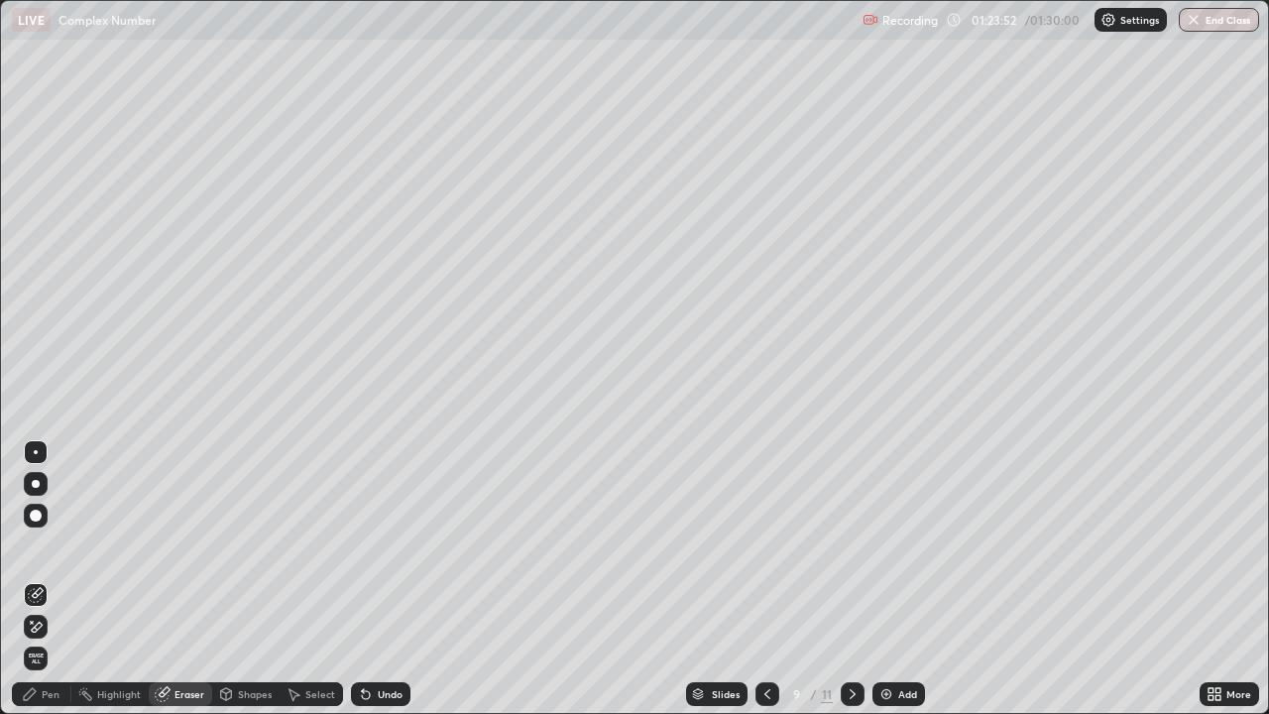
click at [34, 579] on span "Erase all" at bounding box center [36, 658] width 22 height 12
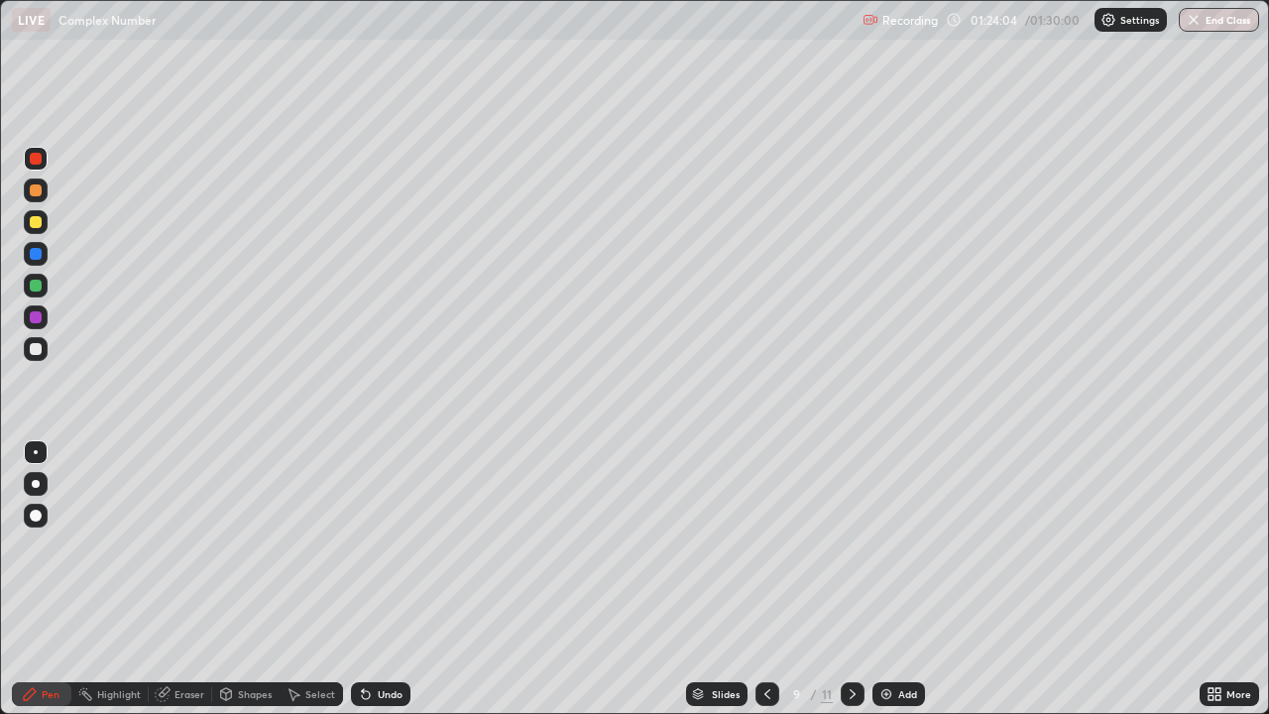
click at [34, 222] on div at bounding box center [36, 222] width 12 height 12
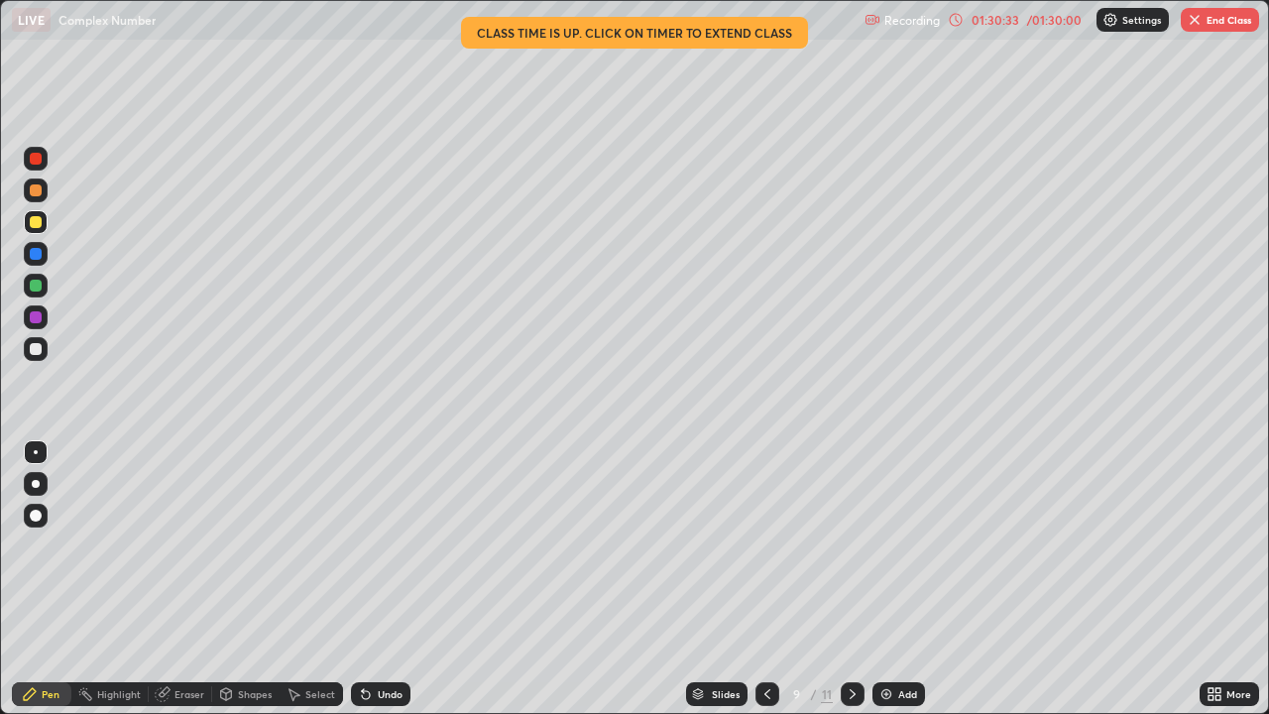
click at [1227, 23] on button "End Class" at bounding box center [1220, 20] width 78 height 24
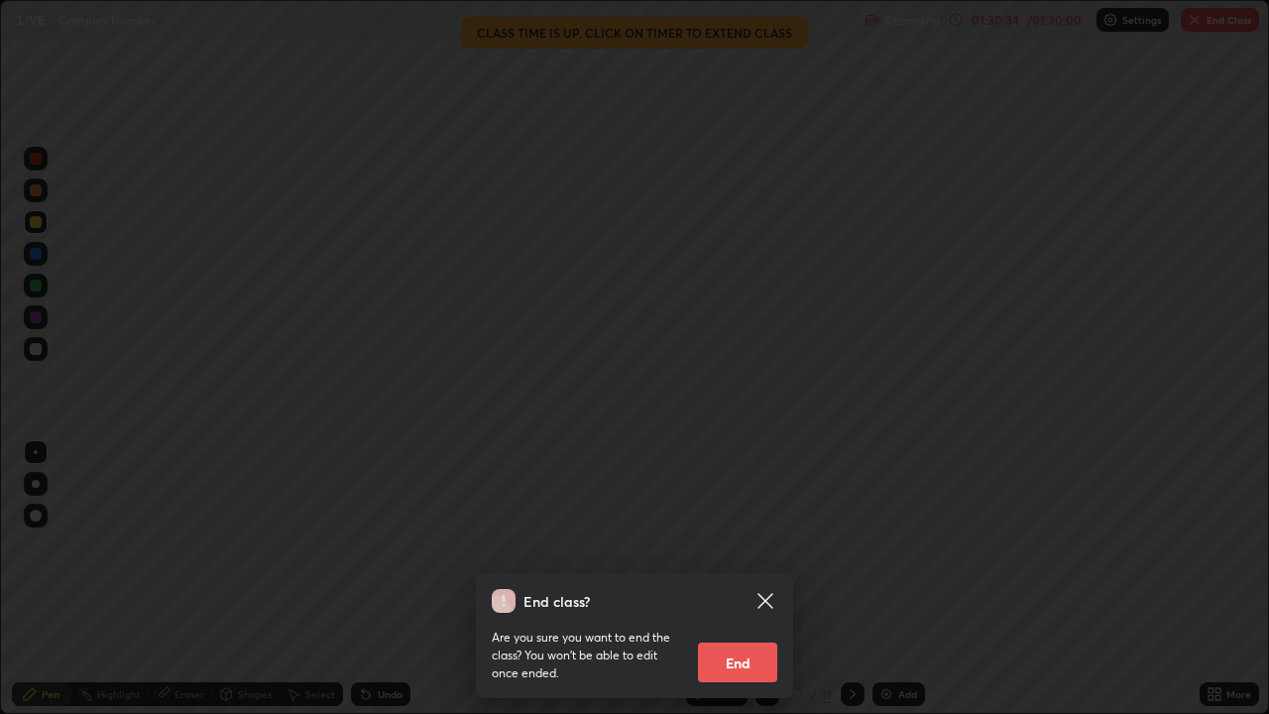
click at [731, 579] on button "End" at bounding box center [737, 662] width 79 height 40
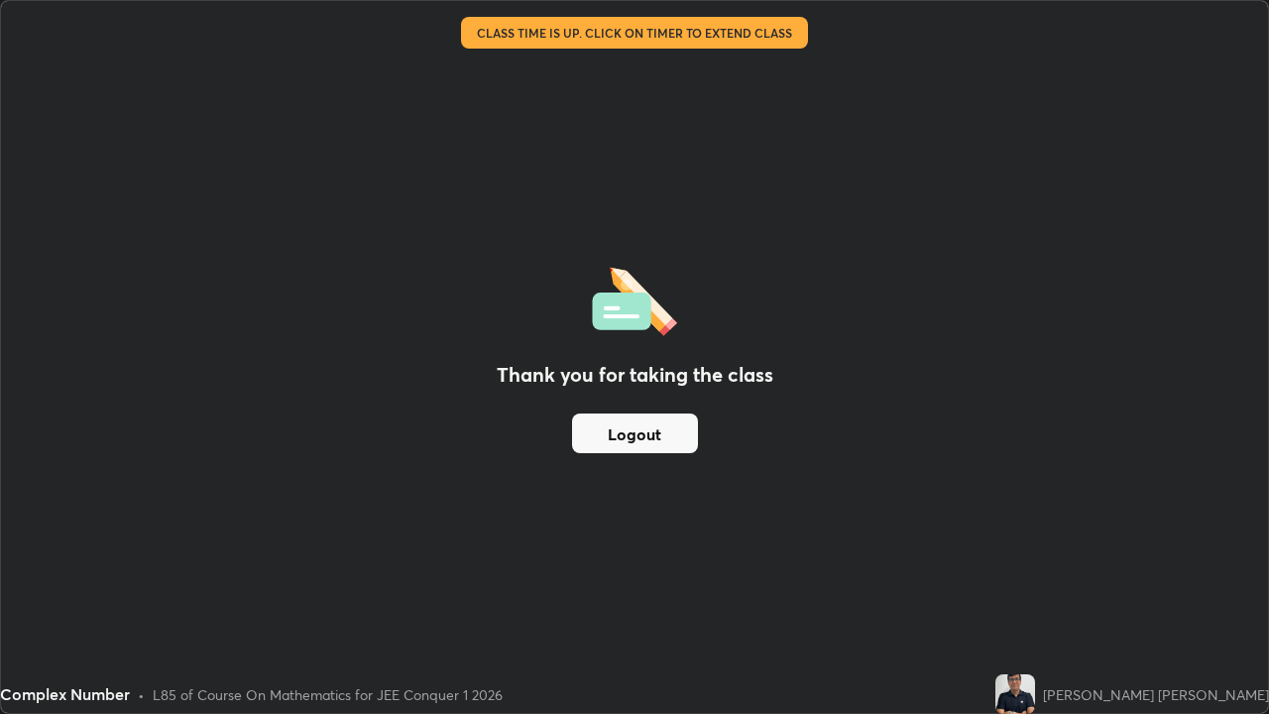
click at [634, 435] on button "Logout" at bounding box center [635, 433] width 126 height 40
